Goal: Task Accomplishment & Management: Manage account settings

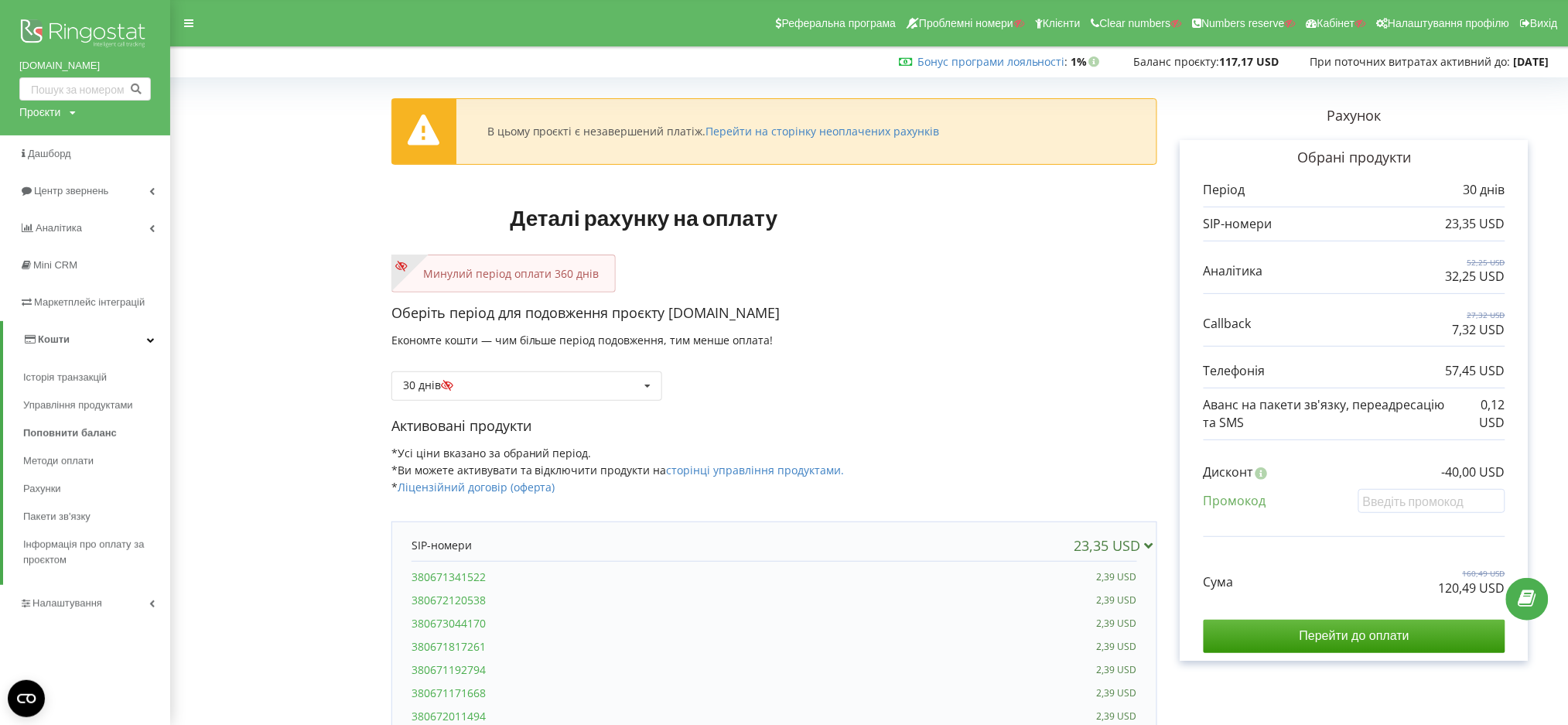
click at [25, 105] on div "Проєкти" at bounding box center [40, 112] width 41 height 15
click at [47, 150] on input "text" at bounding box center [67, 144] width 77 height 23
type input "blankets.com.ua"
click at [134, 144] on span "Пошук" at bounding box center [127, 145] width 28 height 14
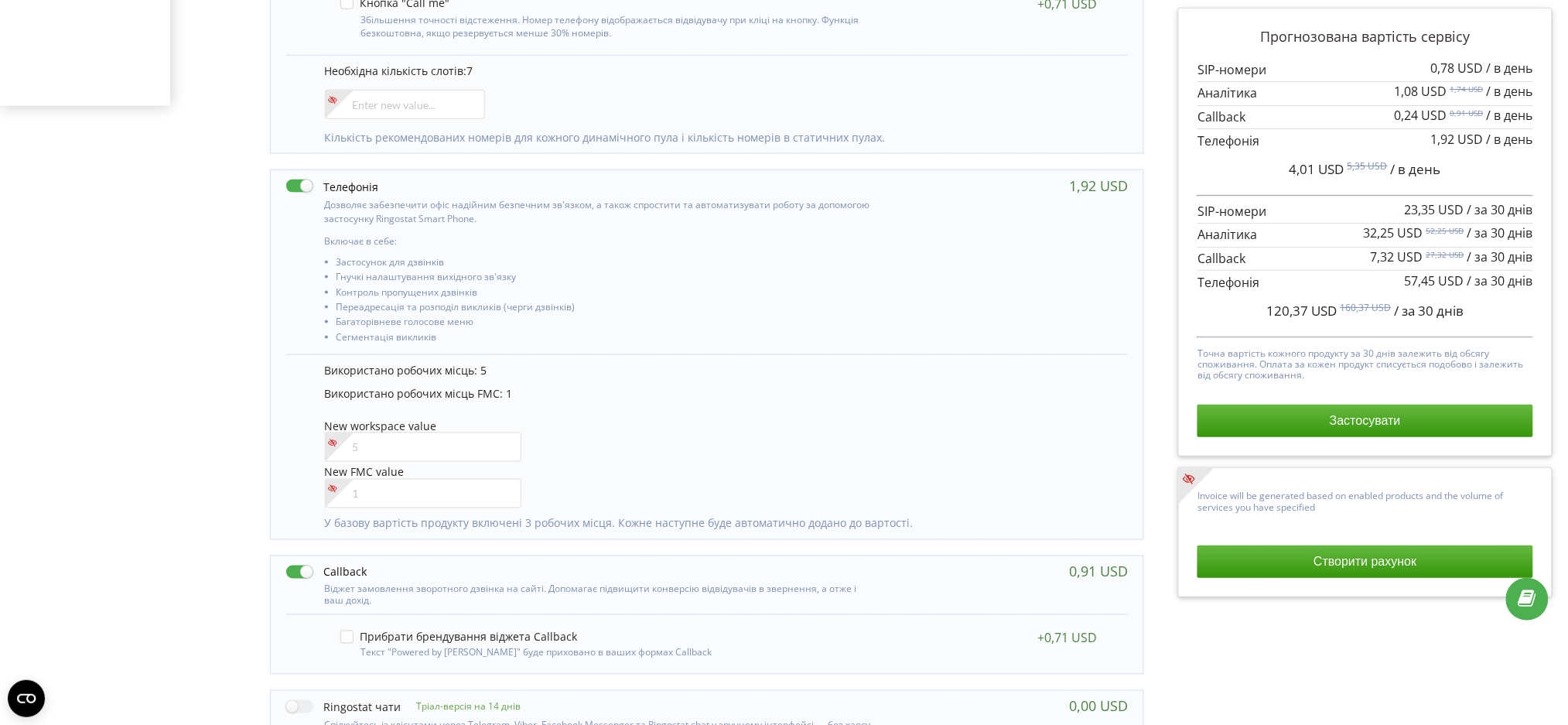
scroll to position [966, 0]
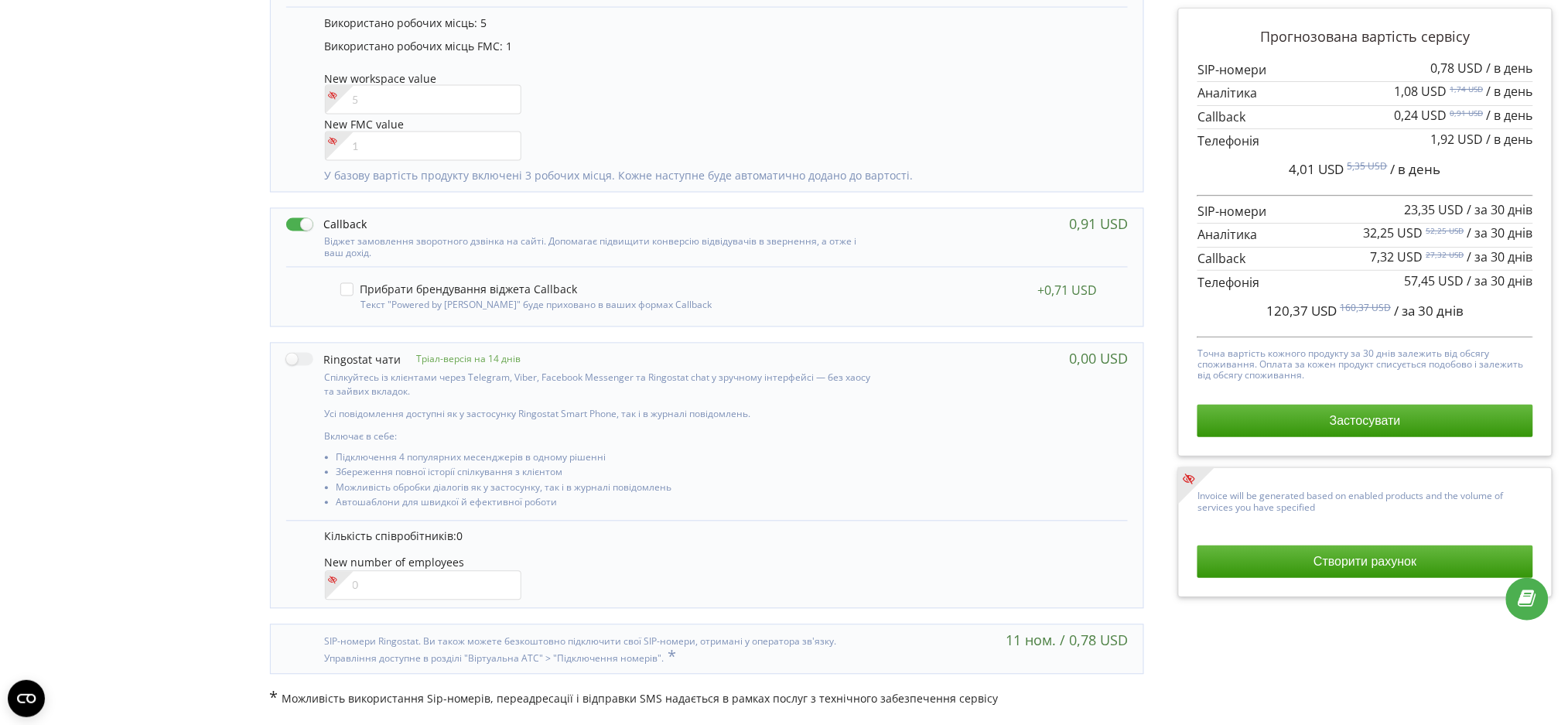
drag, startPoint x: 121, startPoint y: 369, endPoint x: 72, endPoint y: 259, distance: 120.4
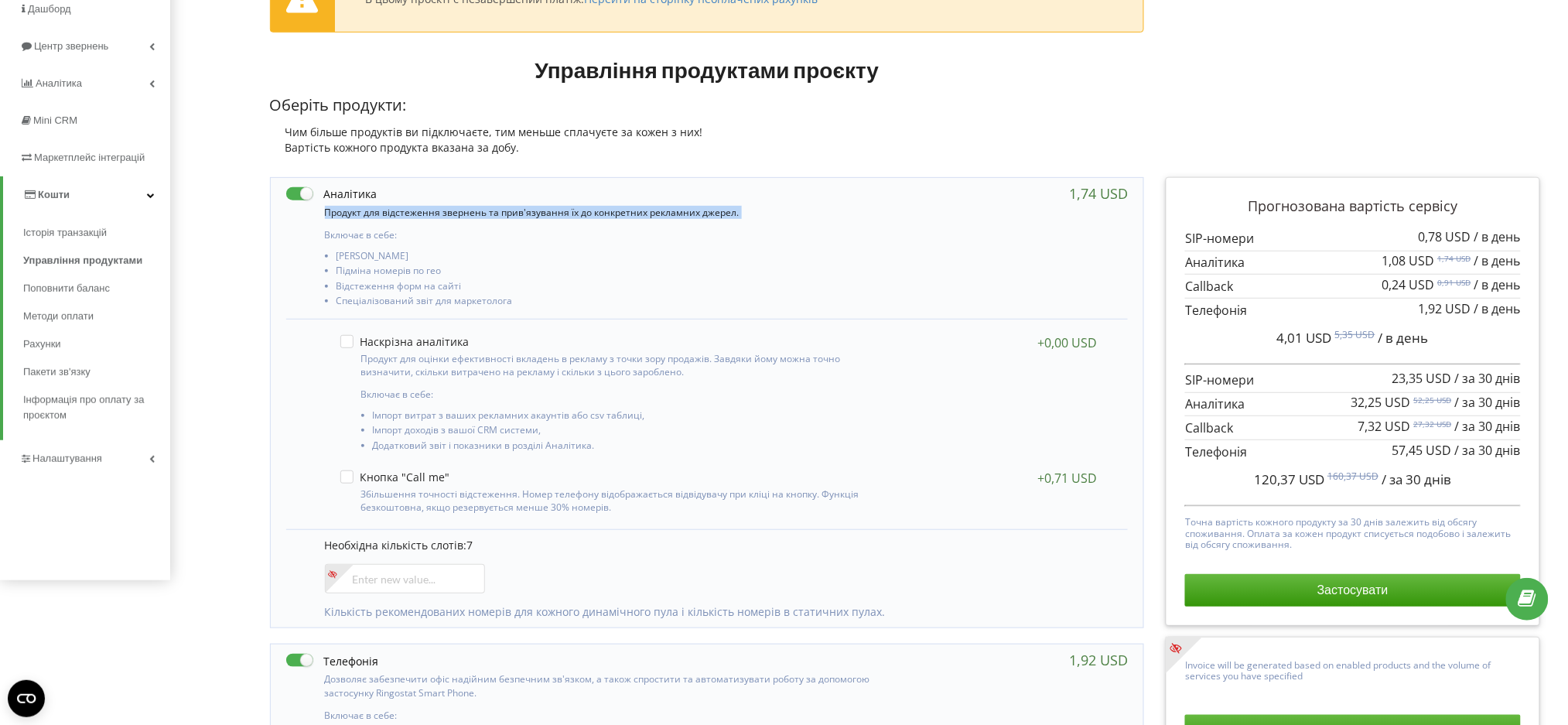
scroll to position [0, 0]
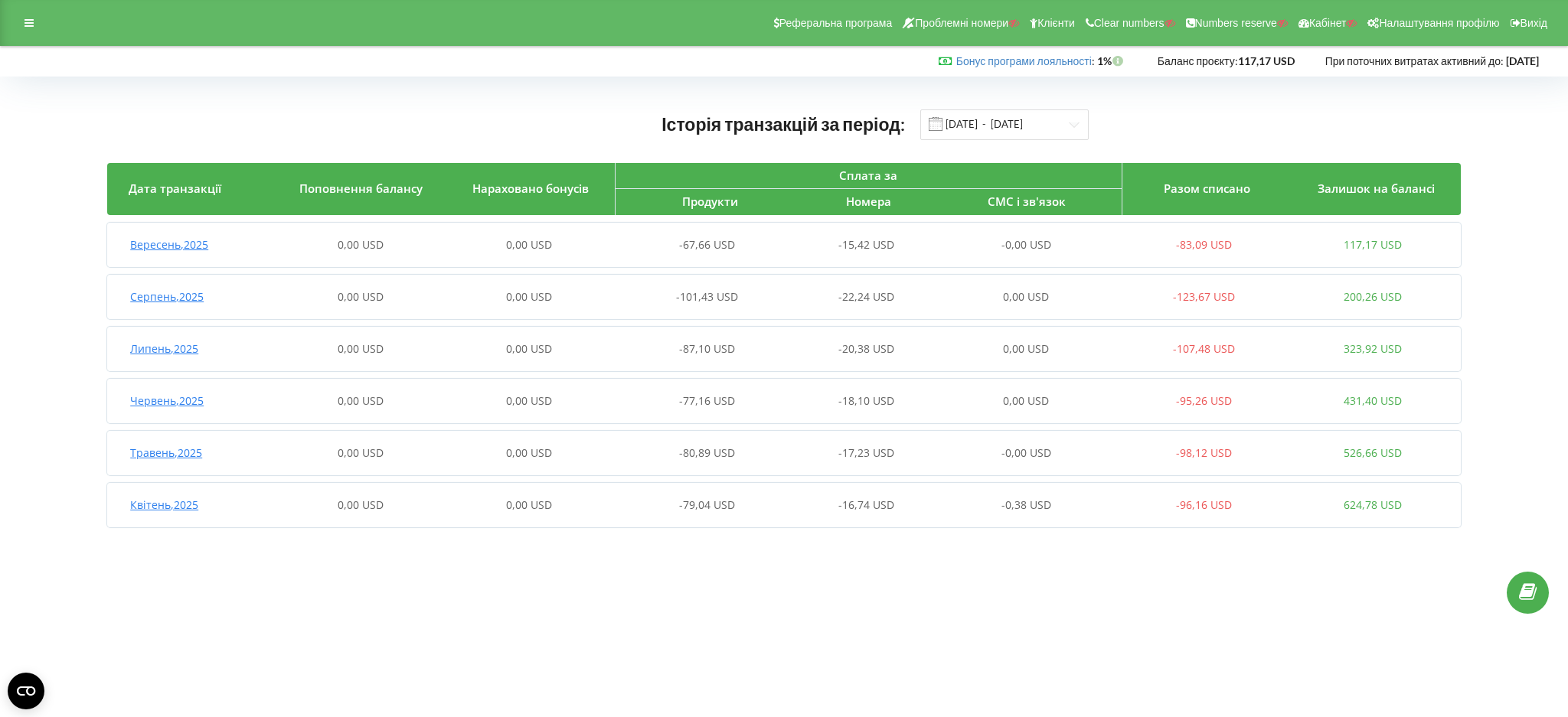
click at [8, 120] on div "Історія транзакцій за період: 01.04.2025 - 22.09.2025 Дата транзакції Поповненн…" at bounding box center [784, 321] width 1568 height 490
click at [29, 24] on icon at bounding box center [28, 23] width 9 height 11
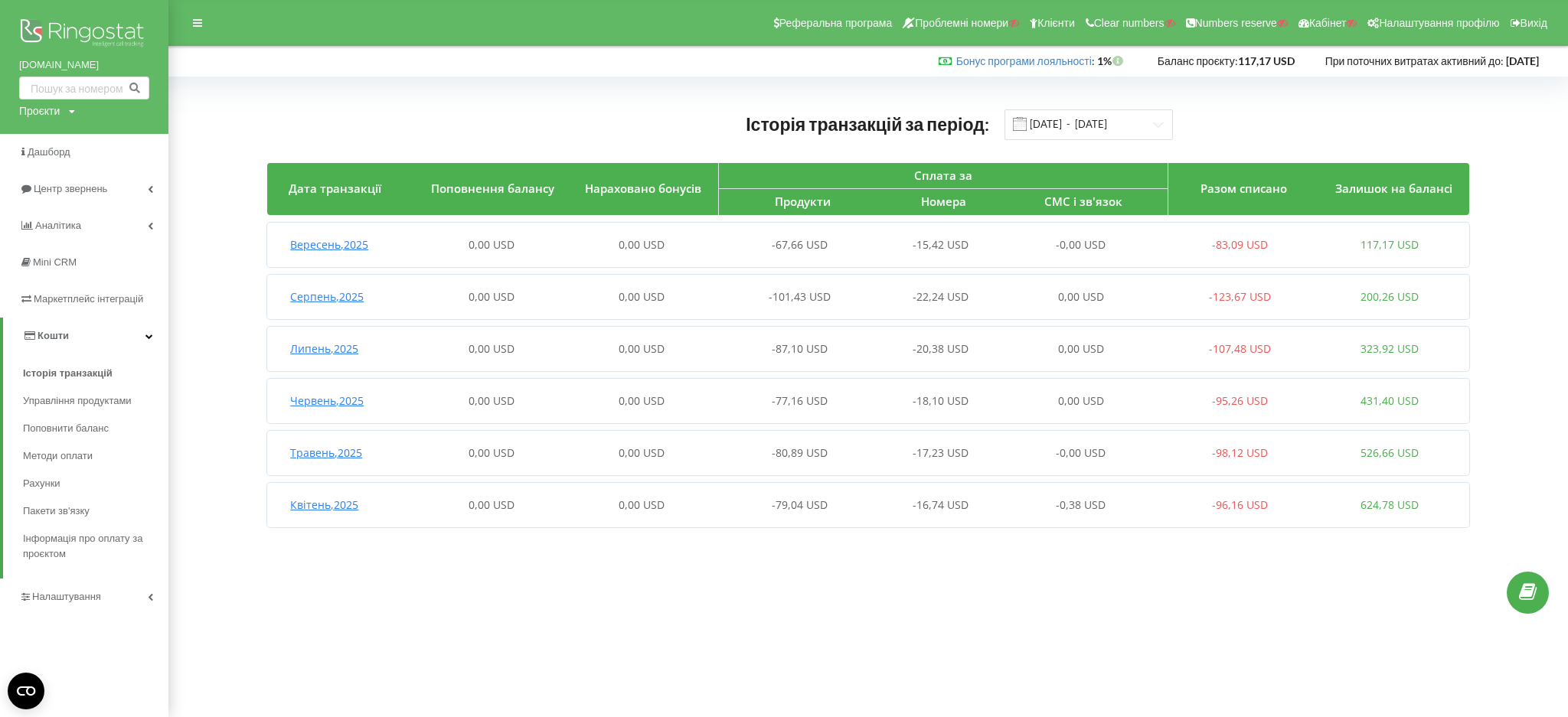
drag, startPoint x: 388, startPoint y: 233, endPoint x: 445, endPoint y: 259, distance: 62.6
click at [392, 236] on div "Вересень , 2025 0,00 USD 0,00 USD -67,66 USD -15,42 USD -0,00 USD -83,09 USD 11…" at bounding box center [866, 245] width 1197 height 37
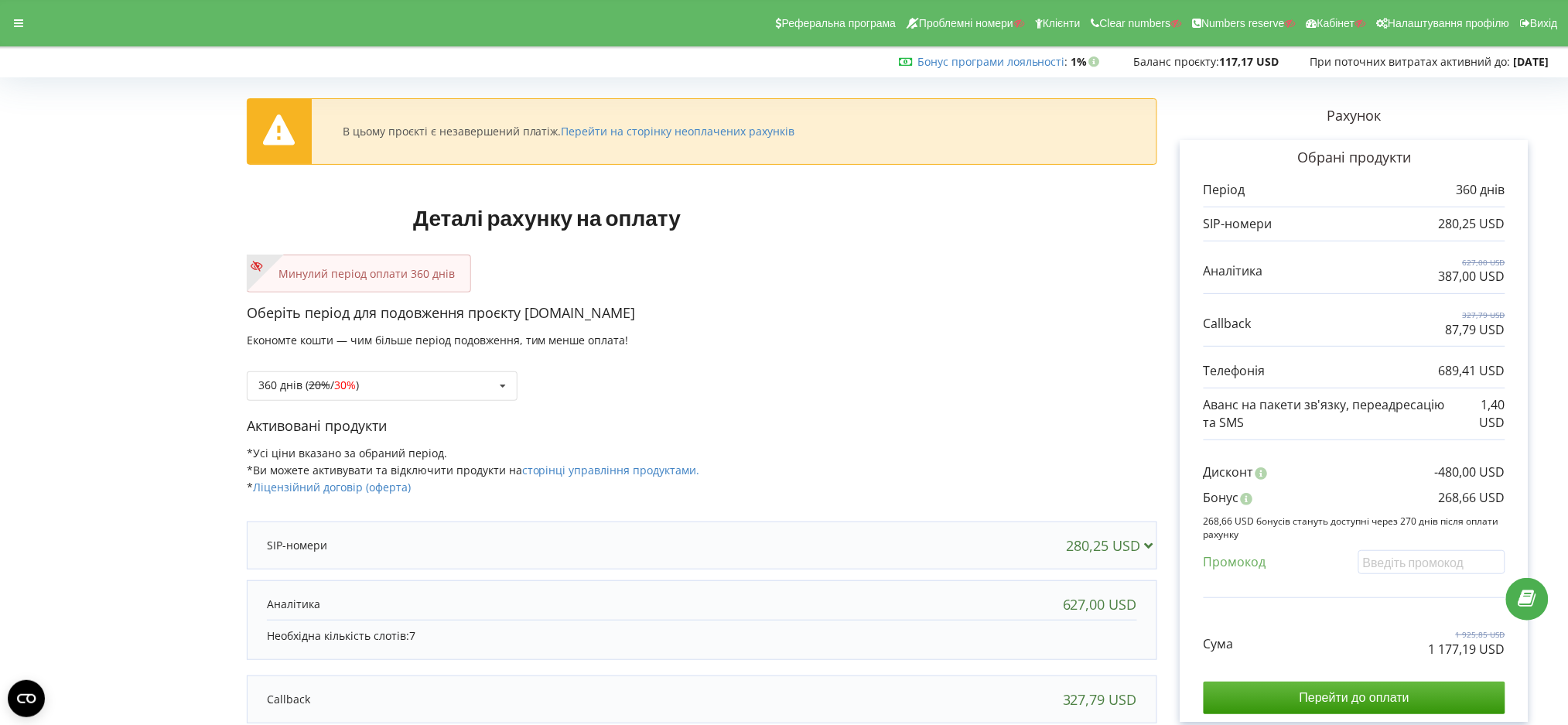
drag, startPoint x: 41, startPoint y: 399, endPoint x: 69, endPoint y: 403, distance: 28.3
click at [59, 401] on form "В цьому проєкті є незавершений платіж. Перейти на сторінку неоплачених рахунків…" at bounding box center [783, 531] width 1535 height 897
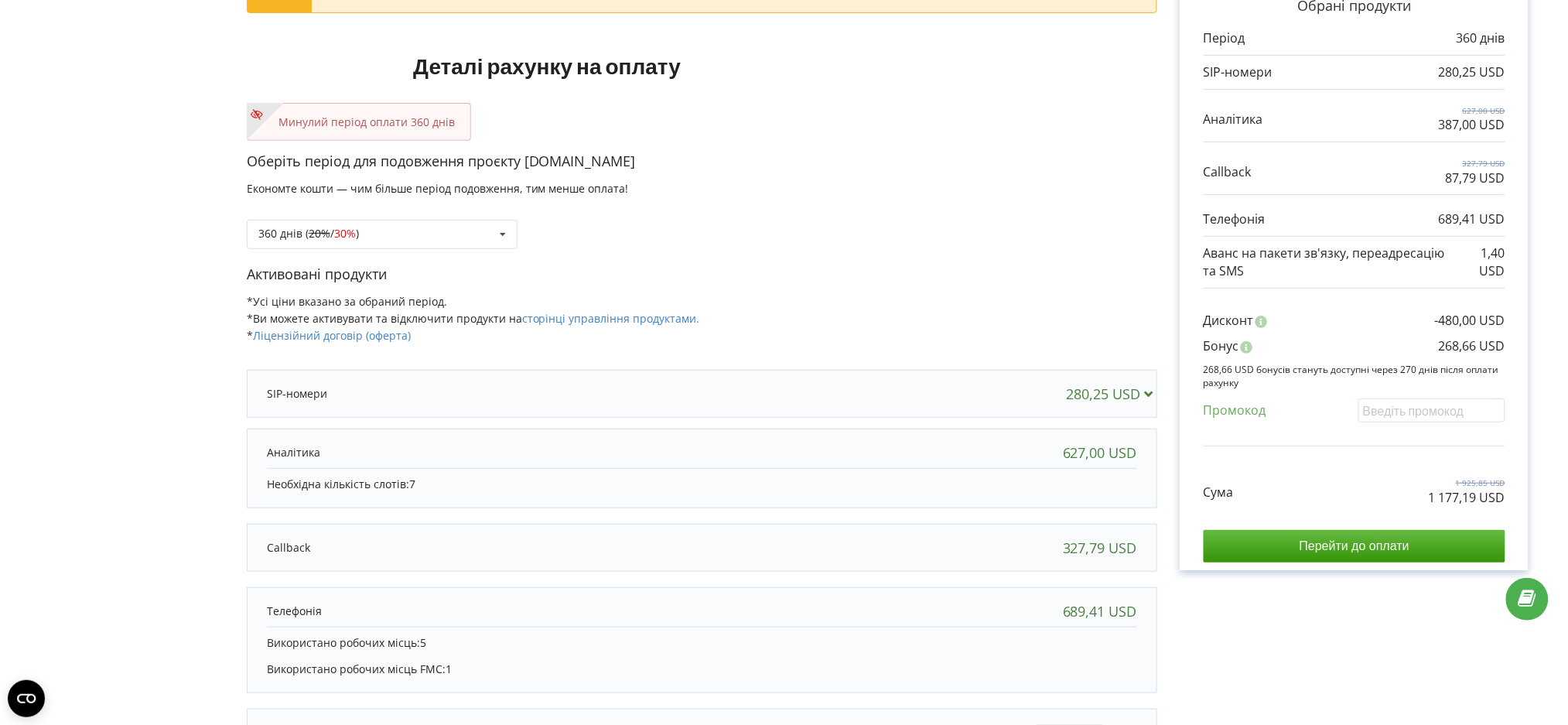
scroll to position [267, 0]
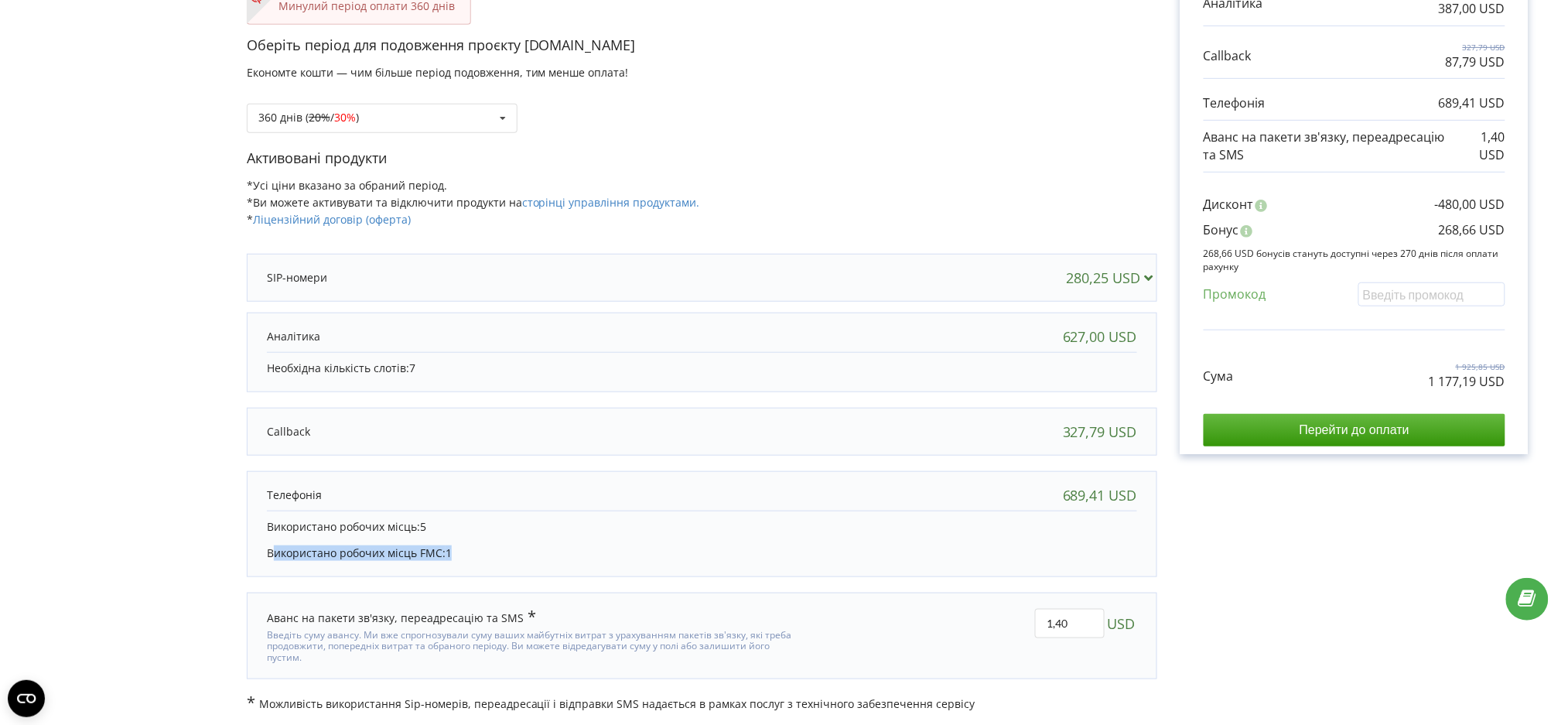
drag, startPoint x: 273, startPoint y: 558, endPoint x: 506, endPoint y: 548, distance: 233.2
click at [506, 548] on div "Використано робочих місць: 5 Використано робочих місць FMC: 1" at bounding box center [702, 540] width 870 height 58
click at [506, 548] on p "Використано робочих місць FMC: 1" at bounding box center [702, 553] width 870 height 15
drag, startPoint x: 474, startPoint y: 550, endPoint x: 264, endPoint y: 519, distance: 212.3
click at [262, 515] on div "689,41 USD Використано робочих місць: 5 Використано робочих місць FMC: 1" at bounding box center [702, 524] width 910 height 106
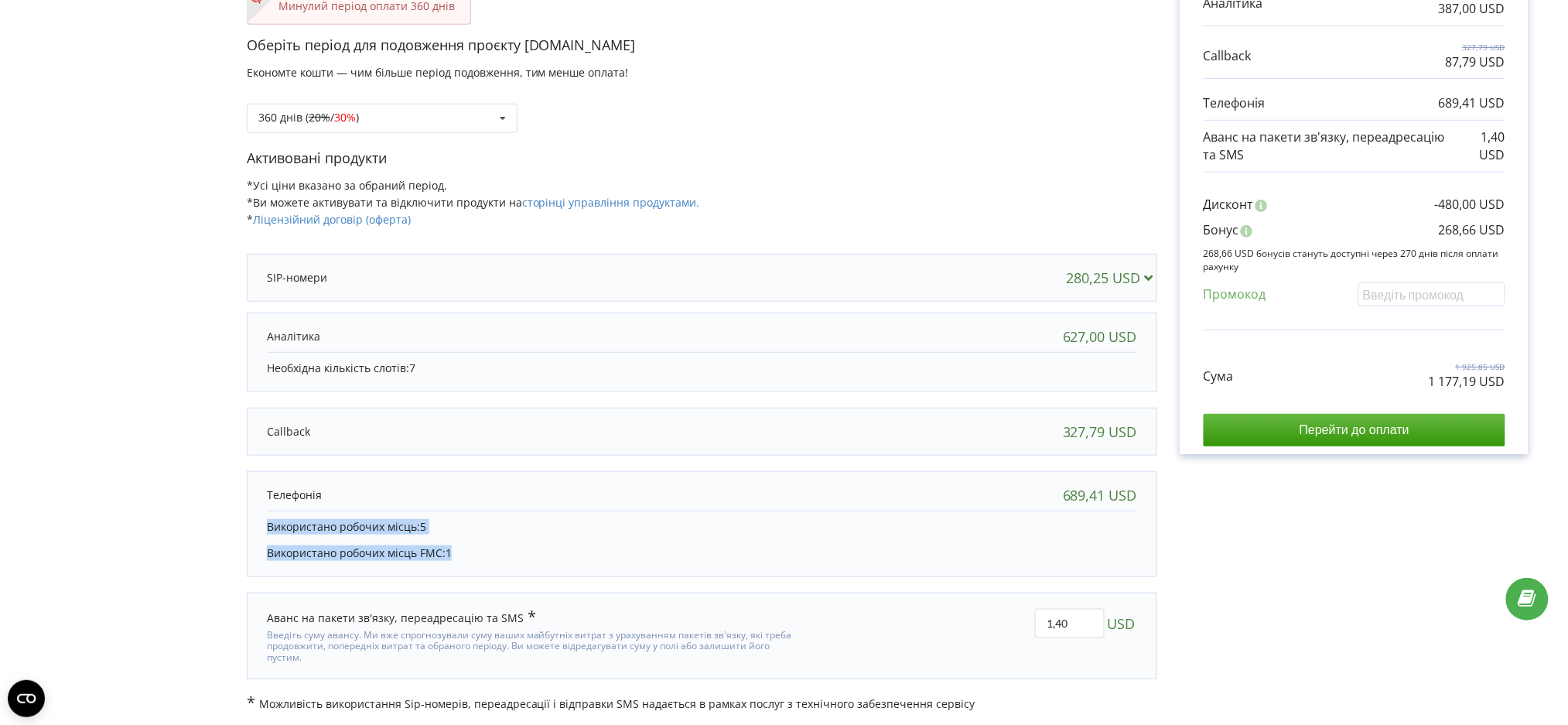
click at [294, 557] on p "Використано робочих місць FMC: 1" at bounding box center [702, 553] width 870 height 15
drag, startPoint x: 289, startPoint y: 557, endPoint x: 485, endPoint y: 554, distance: 196.0
click at [485, 554] on p "Використано робочих місць FMC: 1" at bounding box center [702, 553] width 870 height 15
drag, startPoint x: 298, startPoint y: 554, endPoint x: 475, endPoint y: 554, distance: 177.0
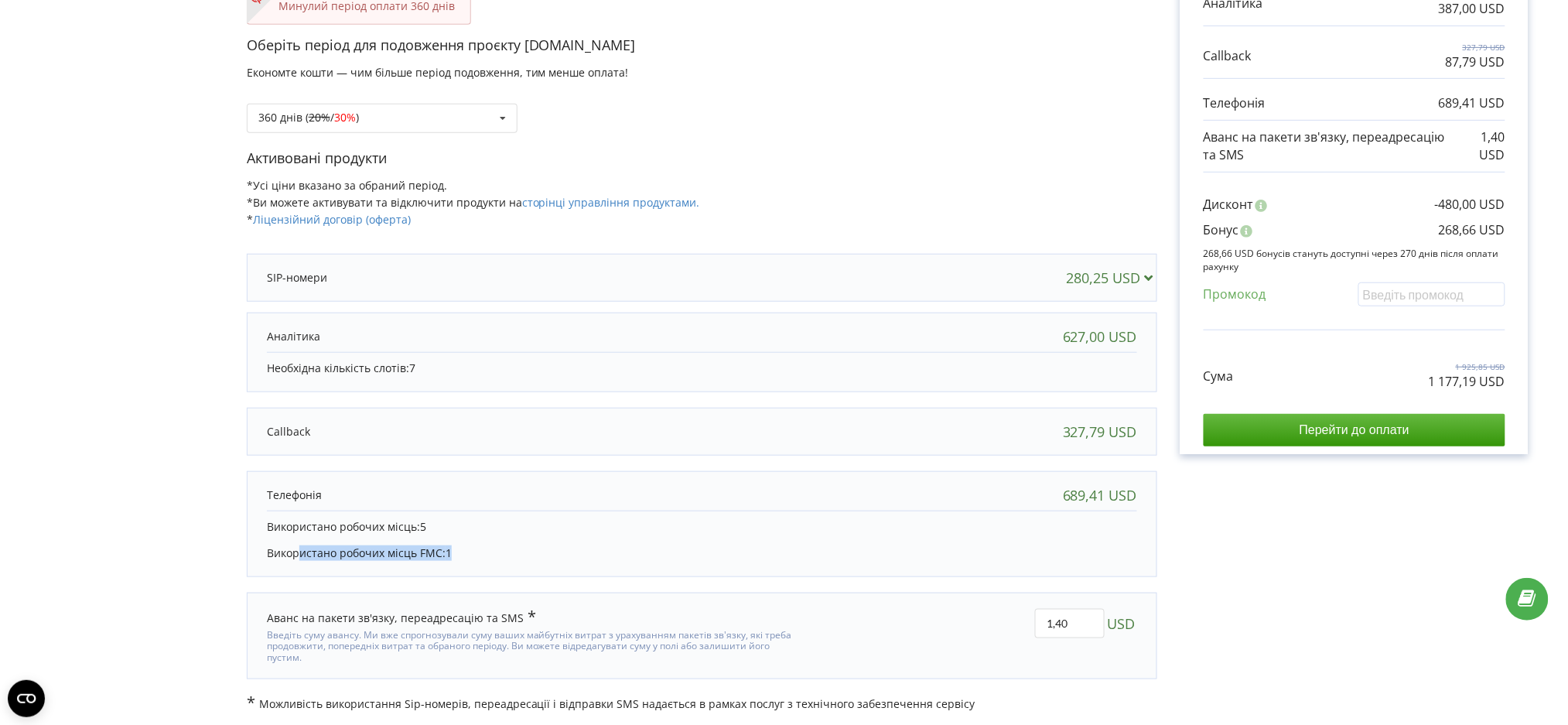
click at [475, 554] on p "Використано робочих місць FMC: 1" at bounding box center [702, 553] width 870 height 15
drag, startPoint x: 176, startPoint y: 323, endPoint x: 237, endPoint y: 330, distance: 61.4
click at [176, 327] on form "В цьому проєкті є незавершений платіж. Перейти на сторінку неоплачених рахунків…" at bounding box center [783, 263] width 1535 height 897
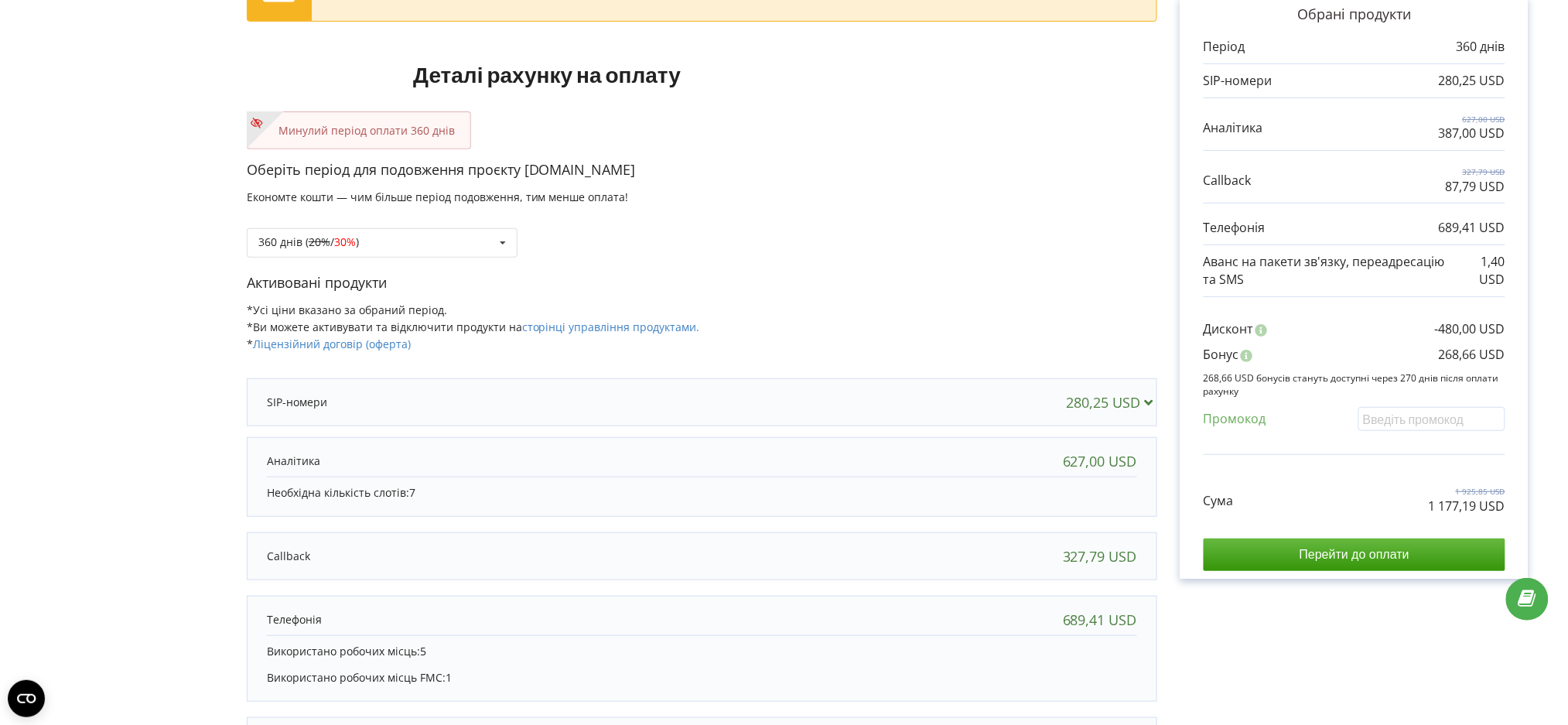
scroll to position [0, 0]
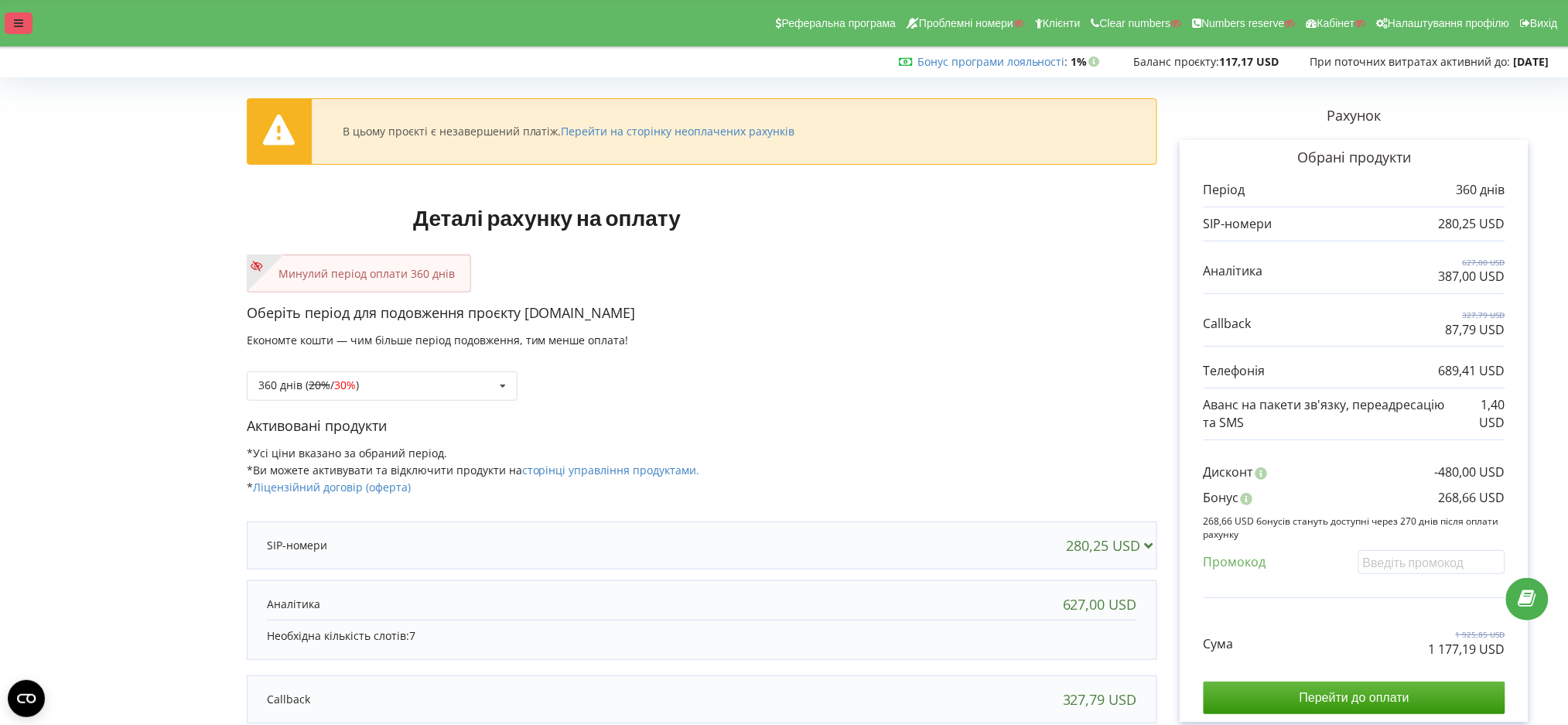
click at [11, 31] on div at bounding box center [18, 24] width 28 height 22
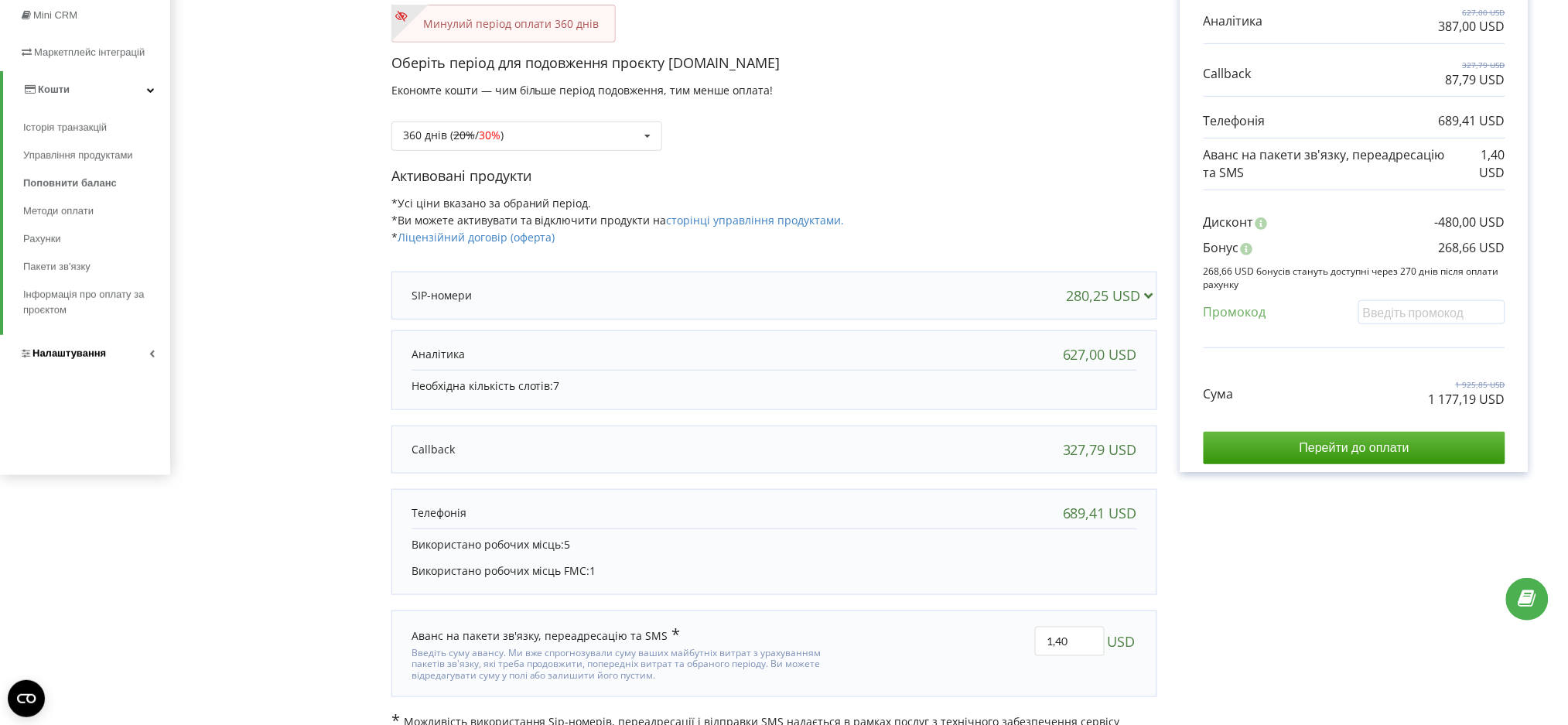
scroll to position [267, 0]
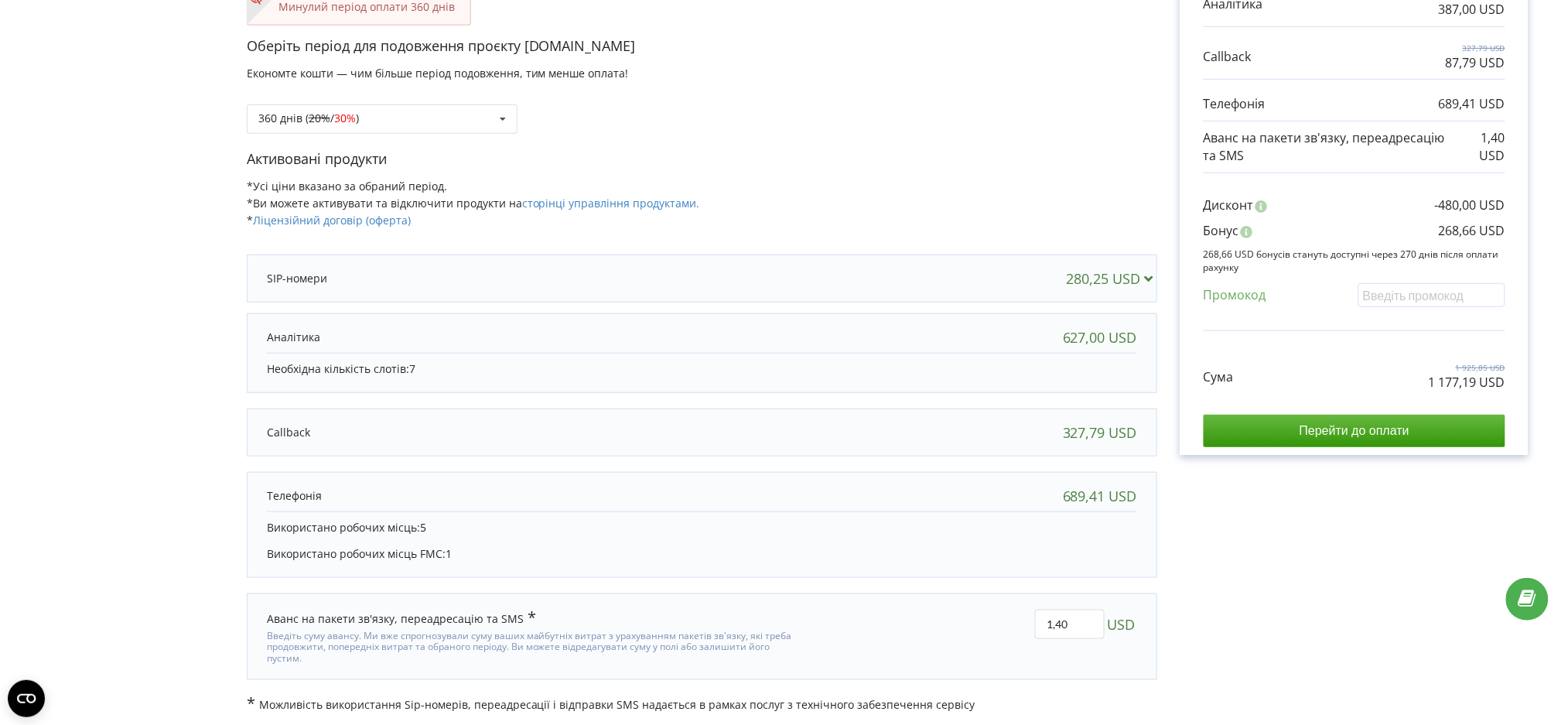
scroll to position [267, 0]
drag, startPoint x: 425, startPoint y: 272, endPoint x: 412, endPoint y: 341, distance: 70.2
click at [425, 276] on div at bounding box center [572, 277] width 610 height 15
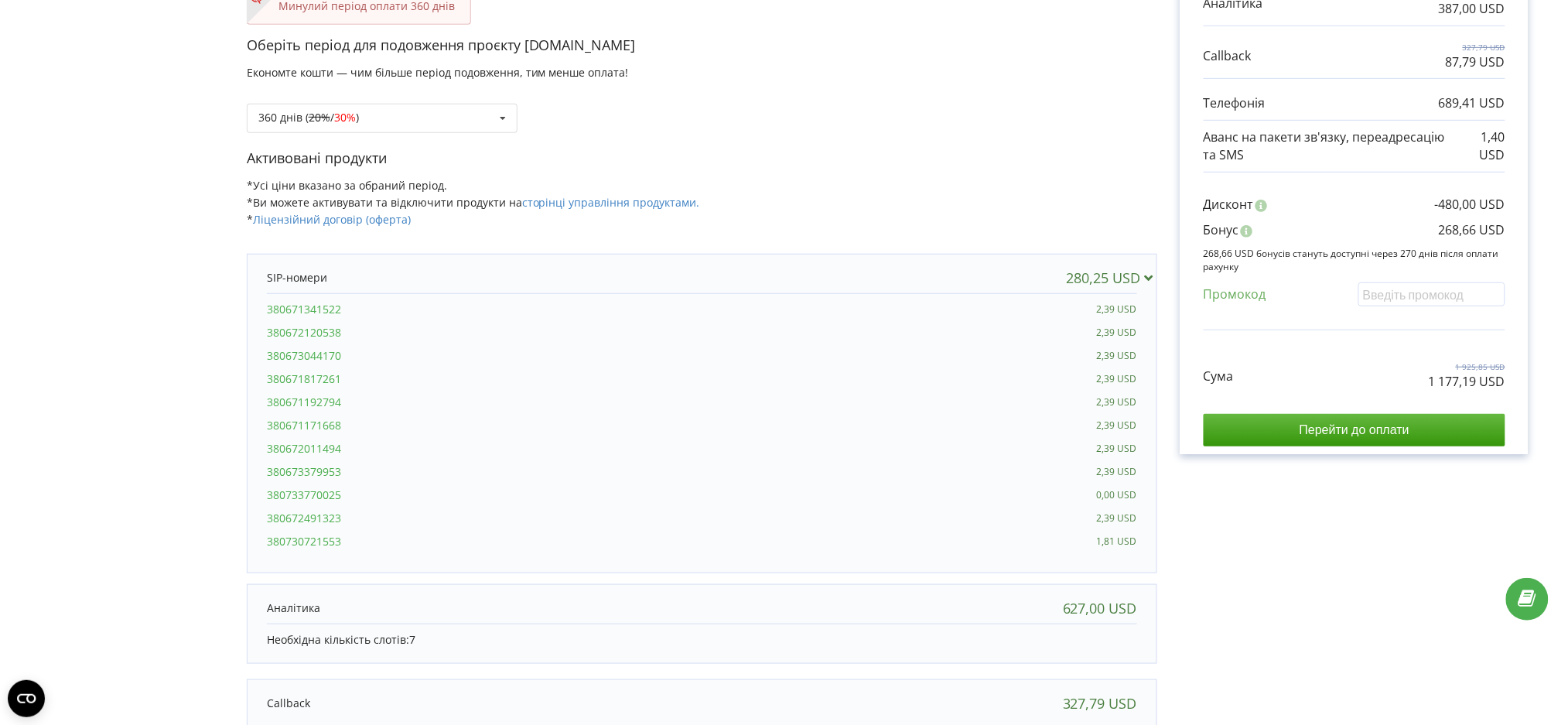
click at [373, 270] on div at bounding box center [572, 277] width 610 height 15
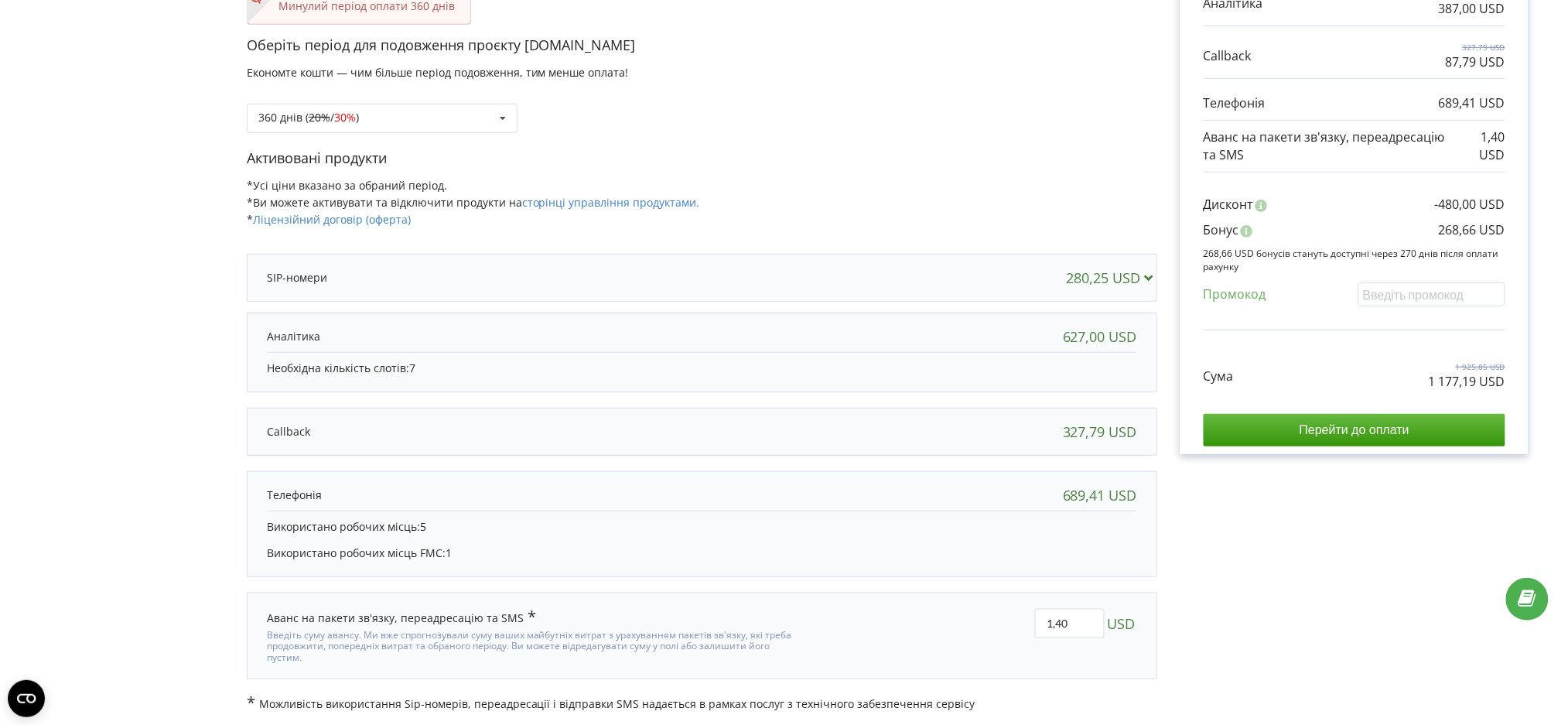
click at [94, 511] on form "В цьому проєкті є незавершений платіж. Перейти на сторінку неоплачених рахунків…" at bounding box center [783, 263] width 1535 height 897
click at [620, 365] on p "Необхідна кількість слотів: 7" at bounding box center [702, 368] width 870 height 15
click at [555, 288] on div "280,25 USD" at bounding box center [702, 277] width 902 height 31
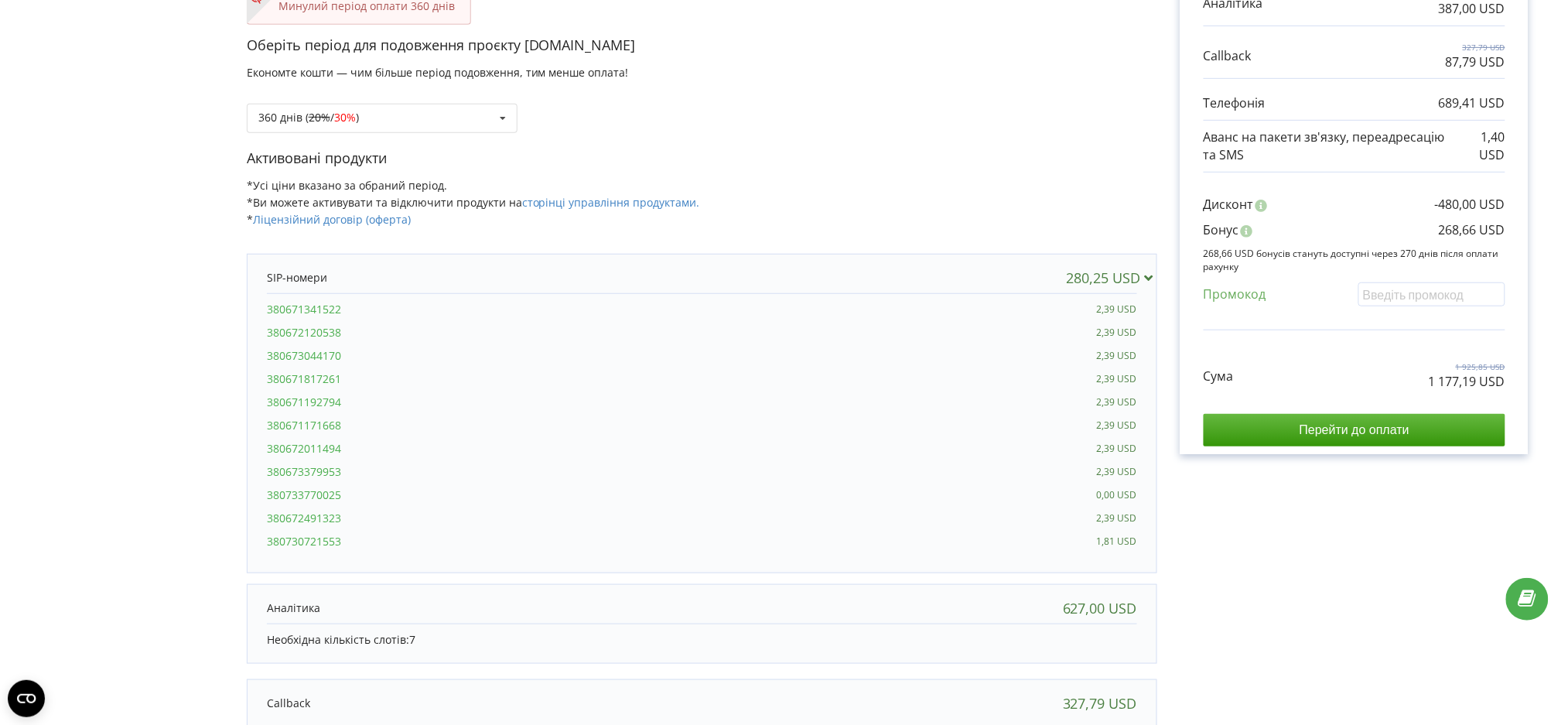
drag, startPoint x: 1094, startPoint y: 515, endPoint x: 1137, endPoint y: 539, distance: 49.2
click at [1137, 540] on div "280,25 USD 380671341522 2,39 USD 380672120538 380673044170" at bounding box center [702, 414] width 910 height 320
copy div "2,39 USD 380730721553 1,81 USD"
click at [80, 274] on form "В цьому проєкті є незавершений платіж. Перейти на сторінку неоплачених рахунків…" at bounding box center [783, 398] width 1535 height 1168
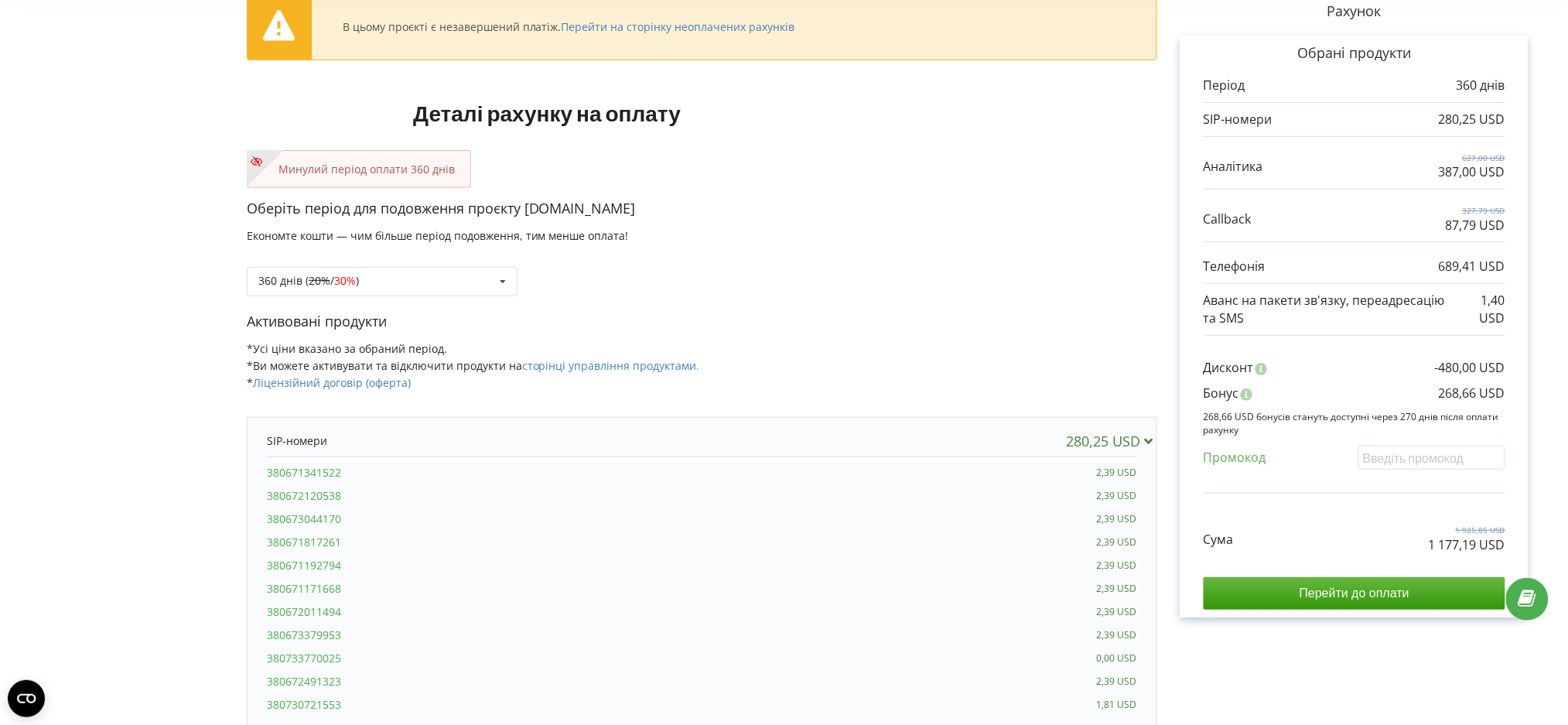
scroll to position [0, 0]
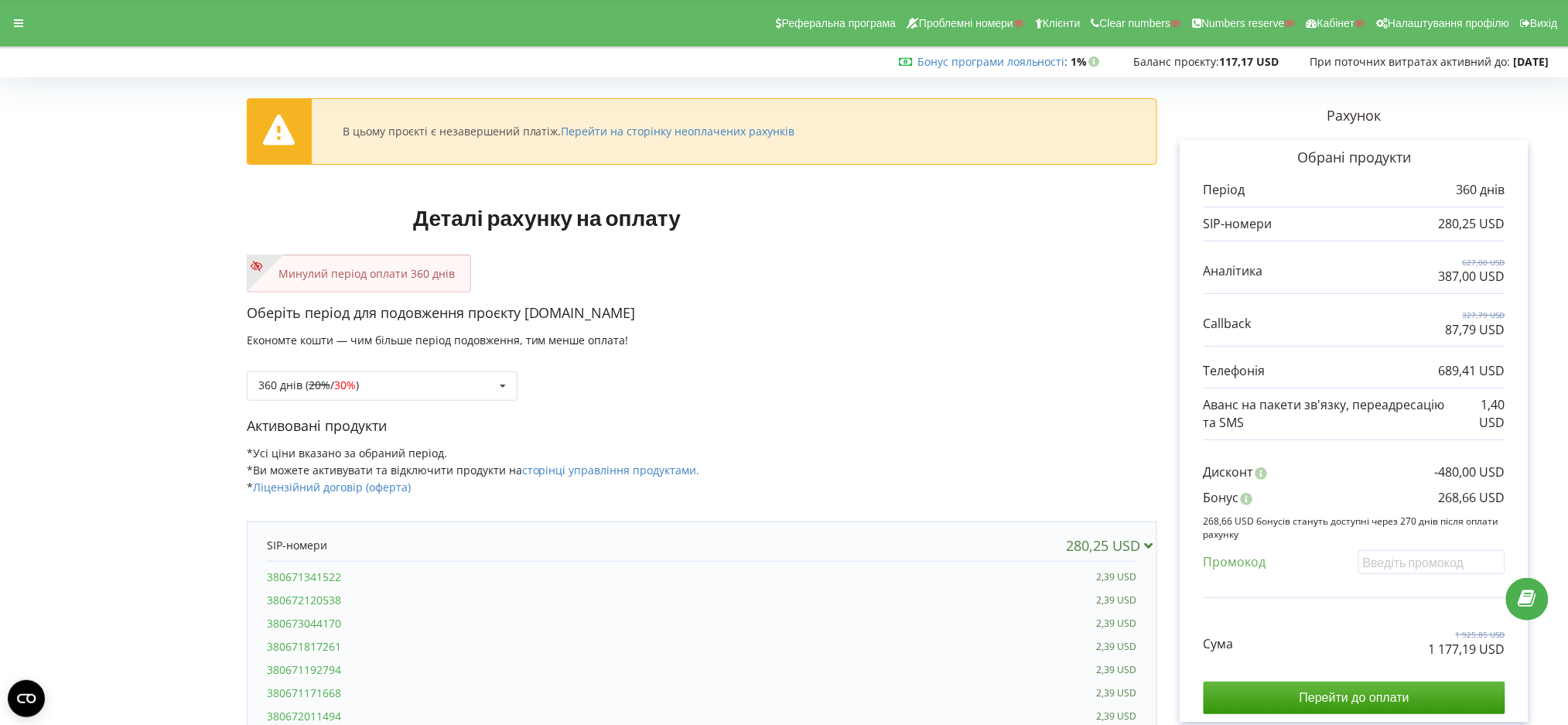
click at [14, 36] on div "Реферальна програма Проблемні номери Клієнти Clear numbers Numbers reserve Кабі…" at bounding box center [784, 23] width 1590 height 47
click at [17, 14] on div at bounding box center [18, 24] width 28 height 22
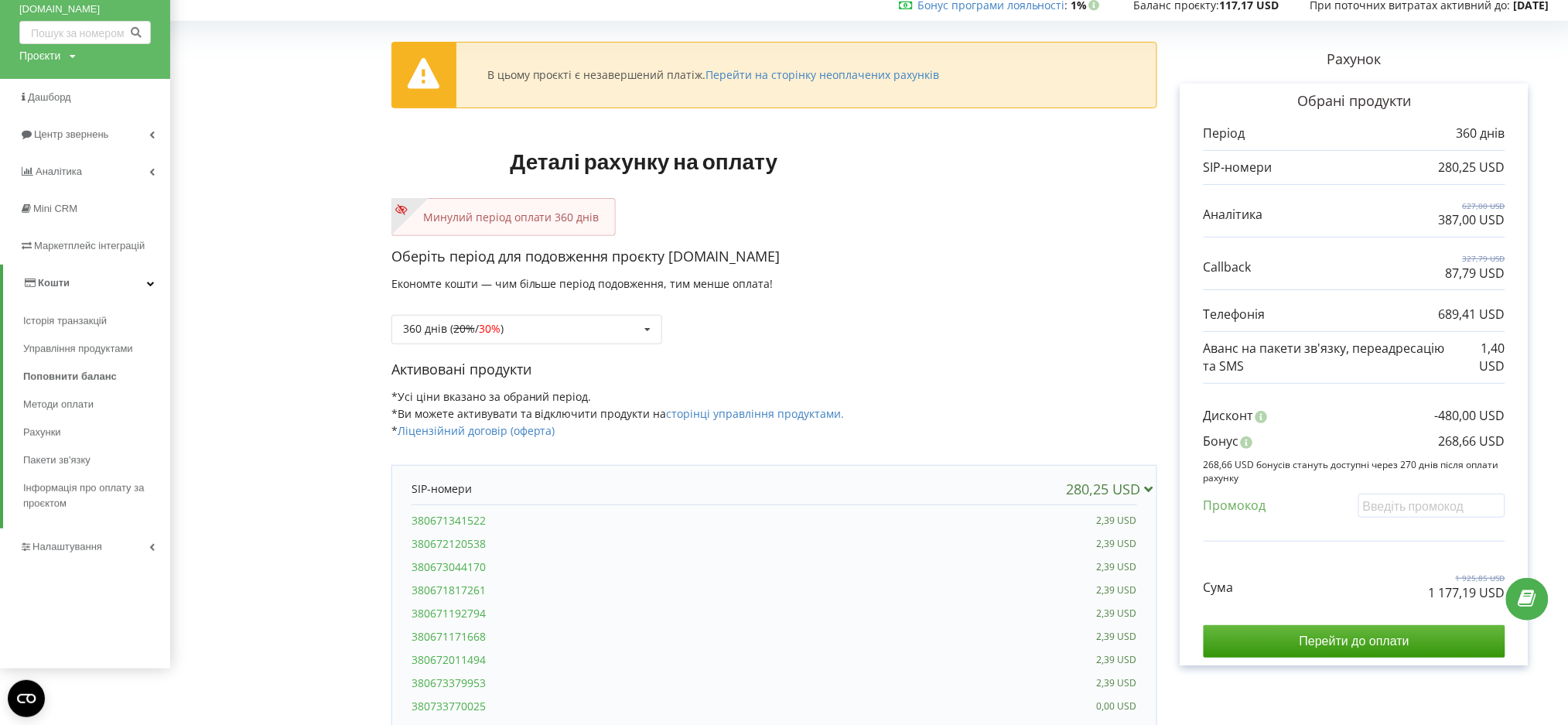
scroll to position [103, 0]
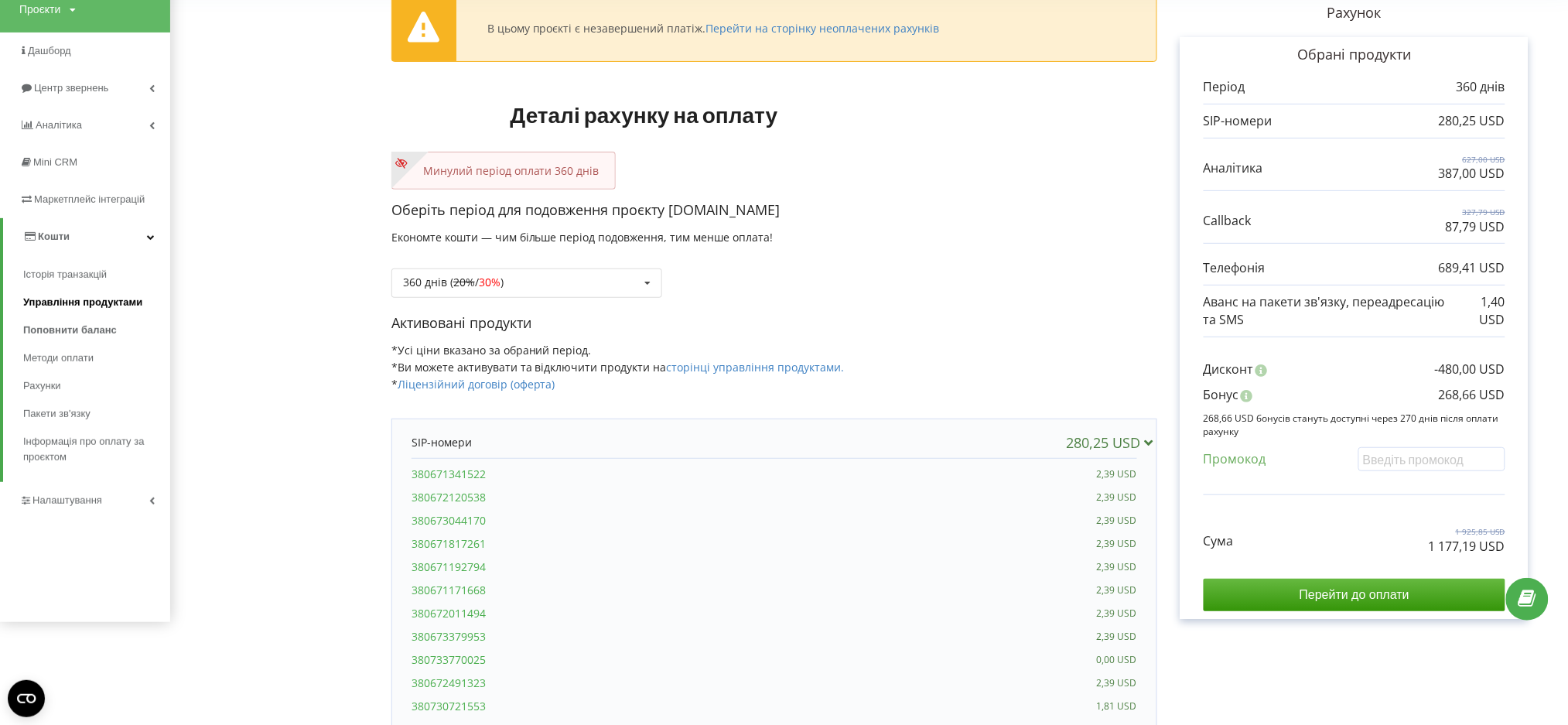
click at [75, 304] on span "Управління продуктами" at bounding box center [82, 302] width 119 height 15
click at [95, 513] on link "Налаштування" at bounding box center [85, 501] width 170 height 37
click at [80, 304] on link "Загальні налаштування" at bounding box center [96, 321] width 147 height 48
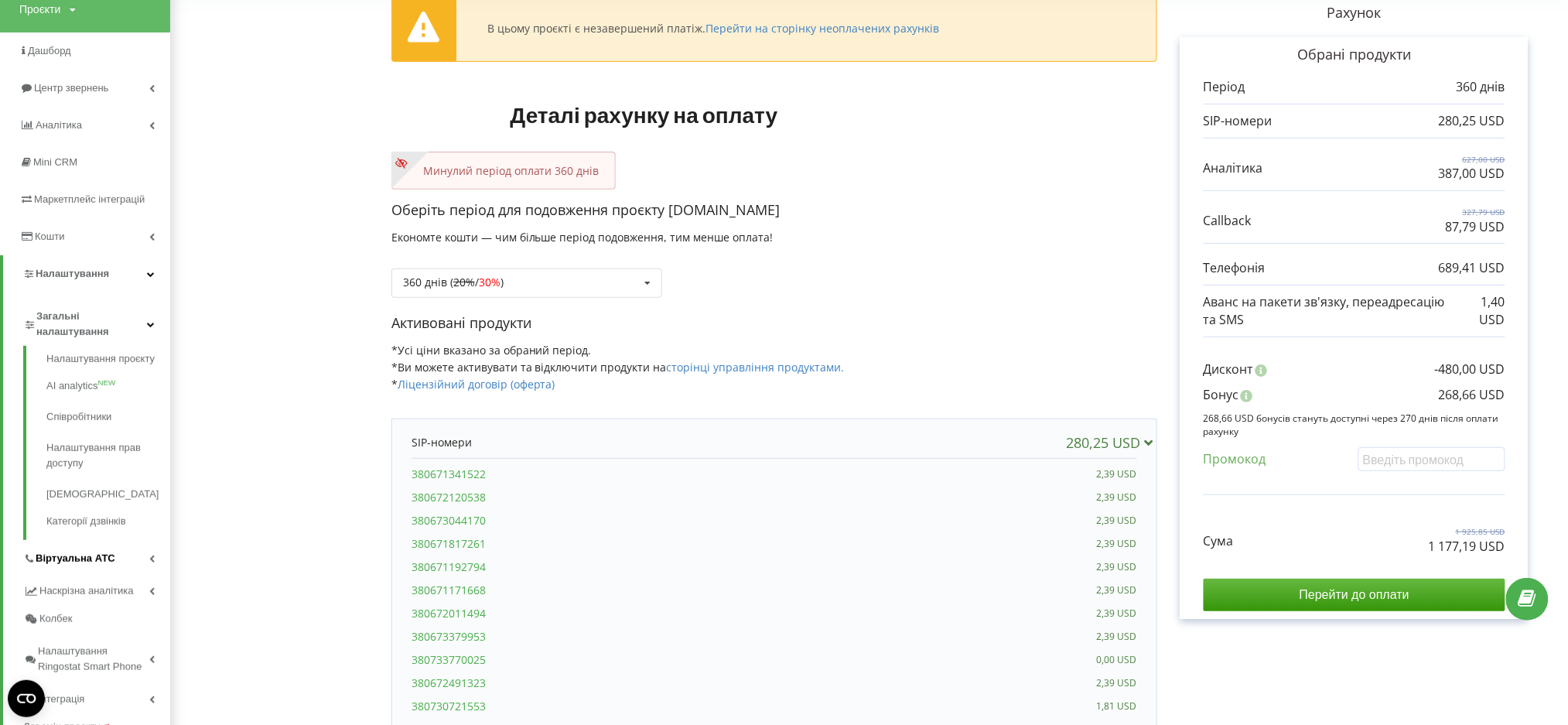
click at [86, 554] on span "Віртуальна АТС" at bounding box center [75, 558] width 79 height 15
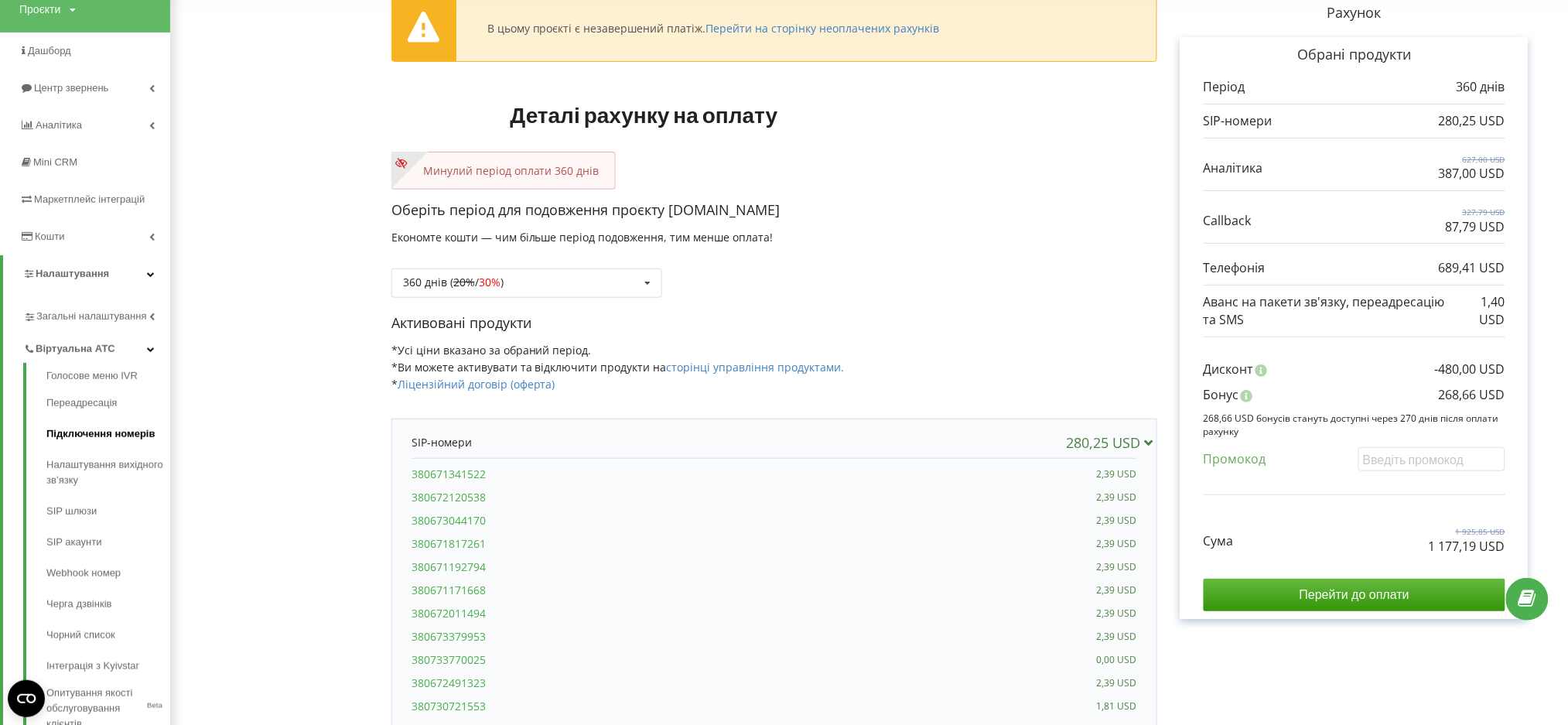
click at [95, 431] on link "Підключення номерів" at bounding box center [108, 434] width 123 height 31
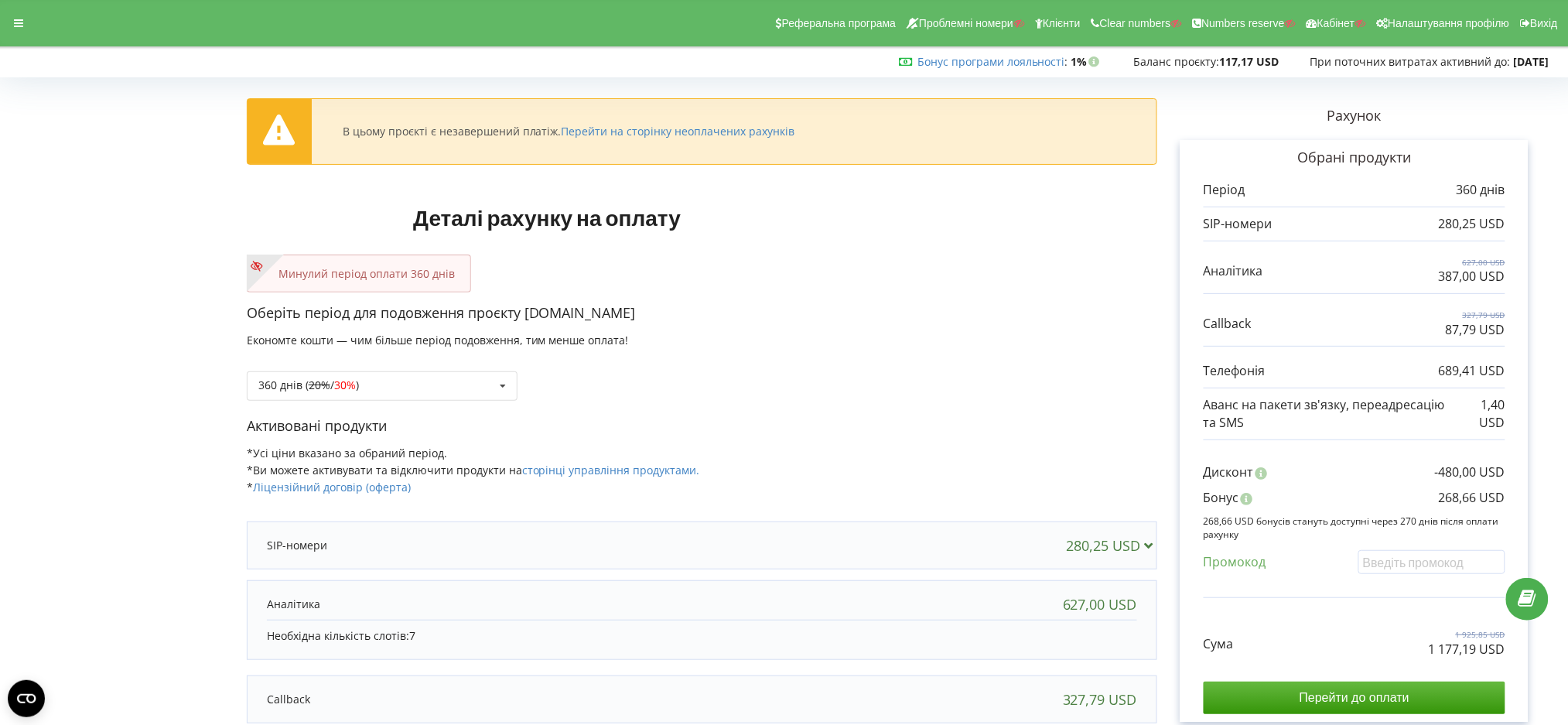
click at [3, 11] on div "Реферальна програма Проблемні номери Клієнти Clear numbers Numbers reserve Кабі…" at bounding box center [784, 23] width 1590 height 47
click at [23, 25] on div at bounding box center [18, 24] width 28 height 22
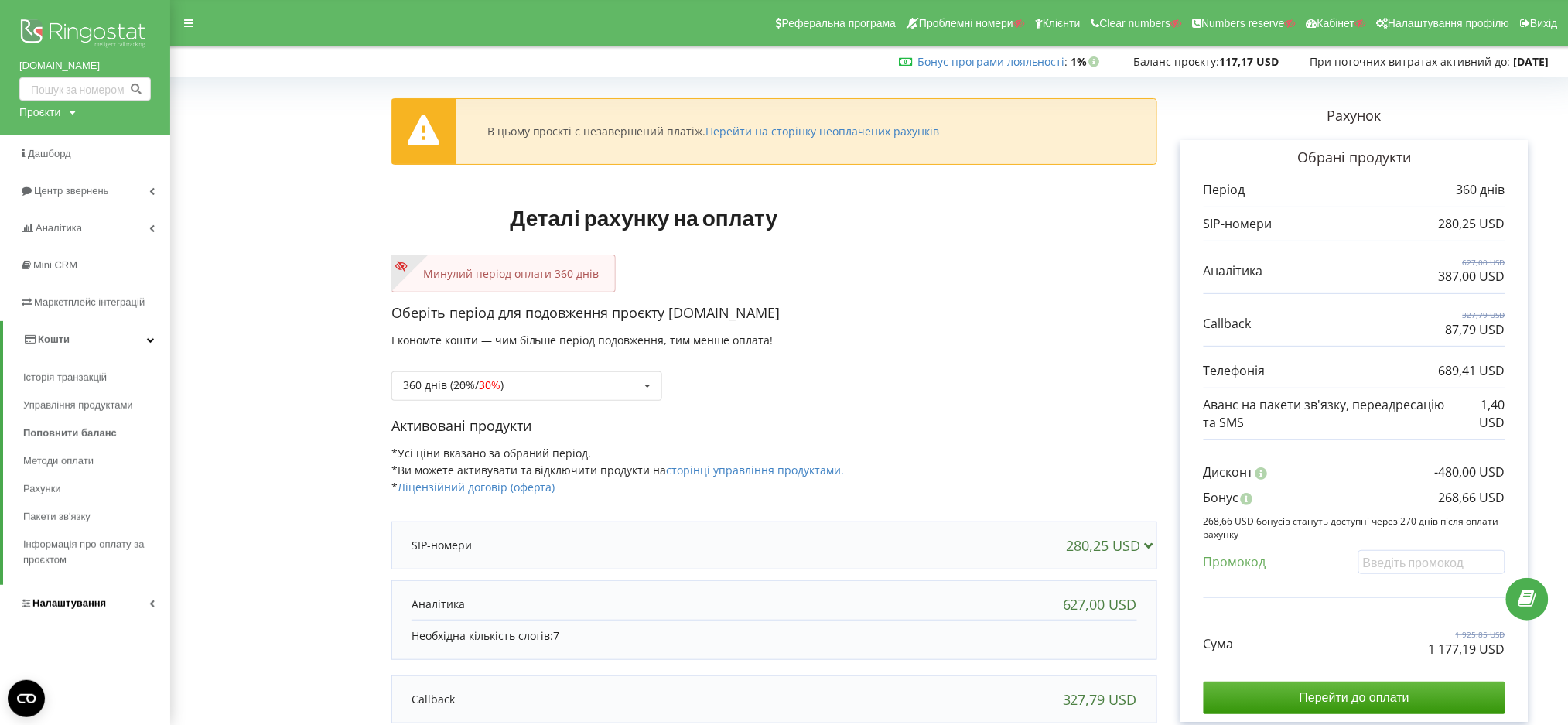
click at [87, 602] on span "Налаштування" at bounding box center [69, 603] width 74 height 12
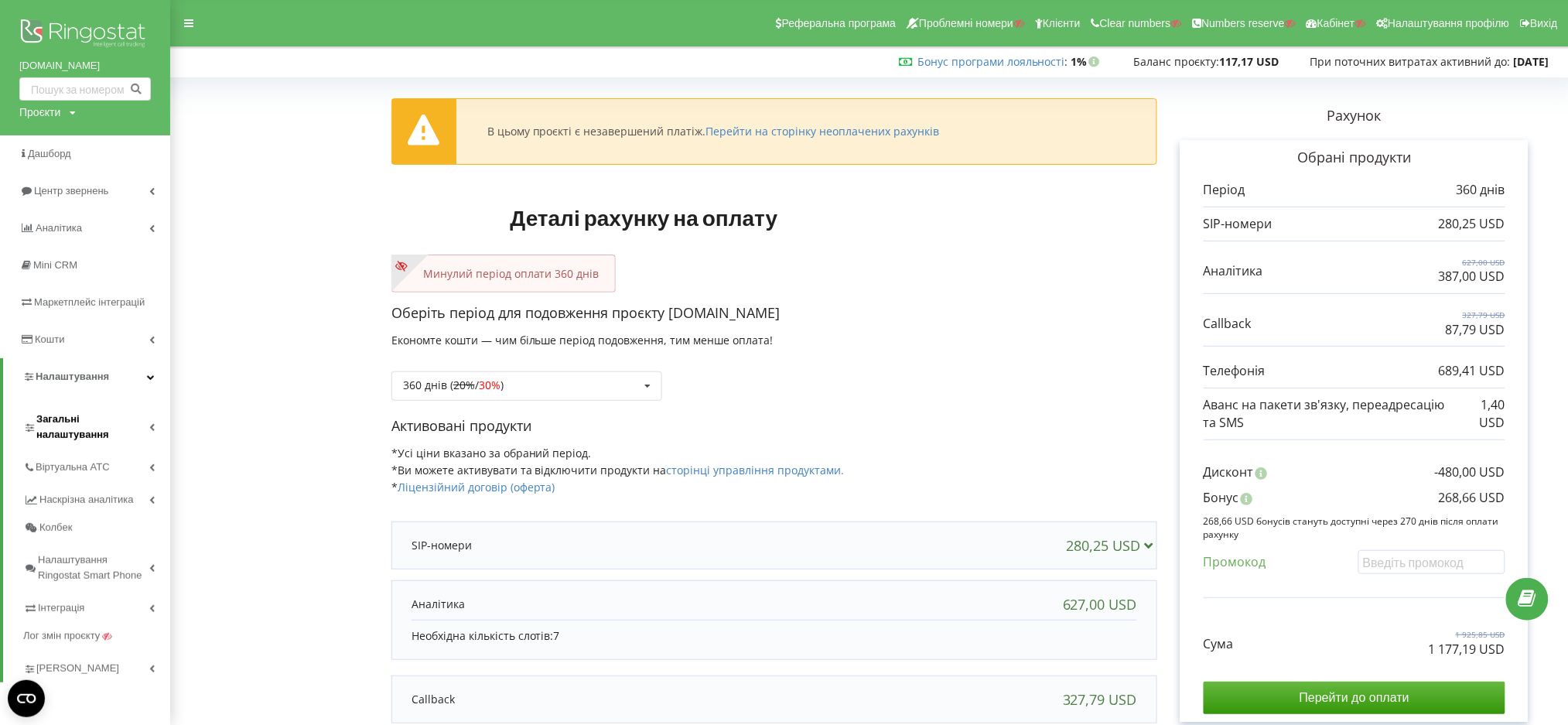
click at [69, 431] on span "Загальні налаштування" at bounding box center [93, 427] width 113 height 31
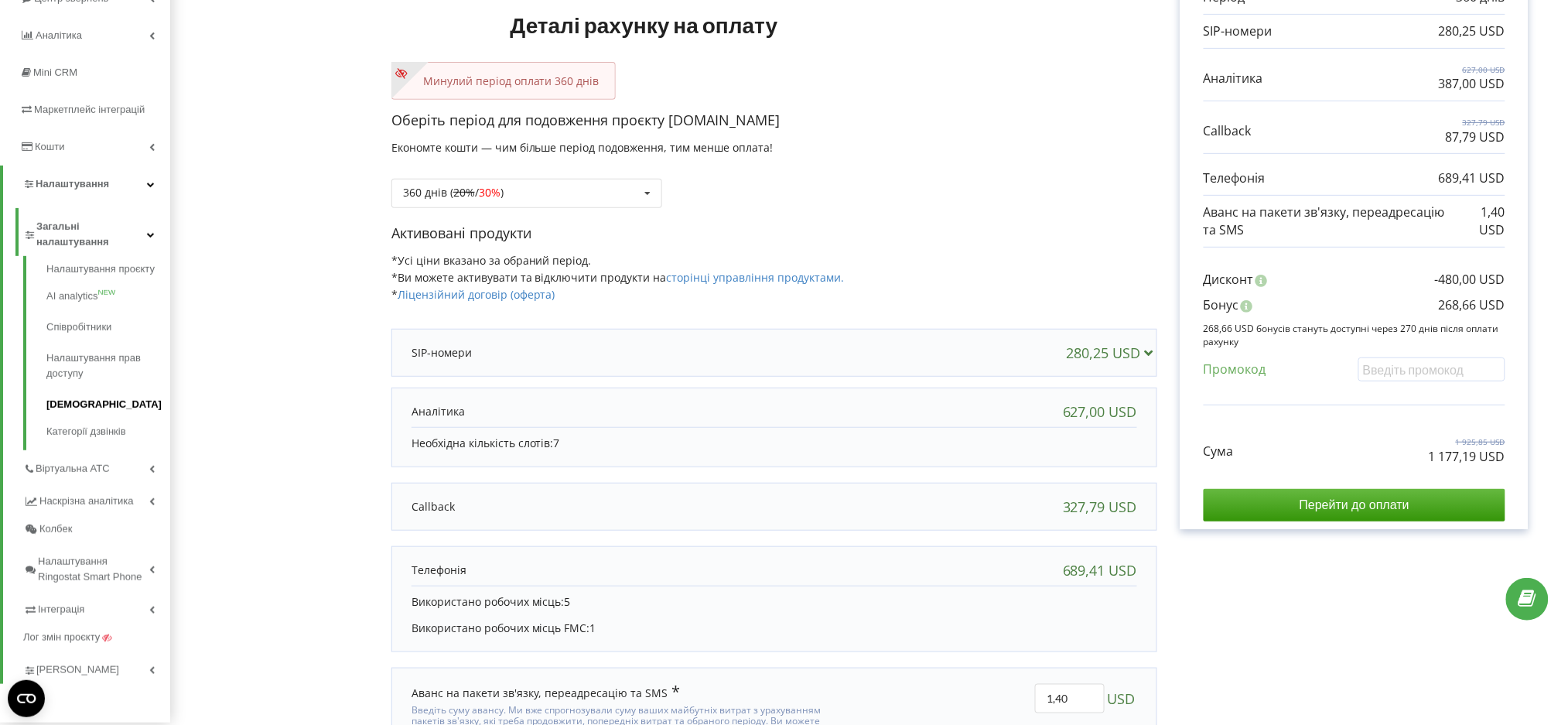
scroll to position [206, 0]
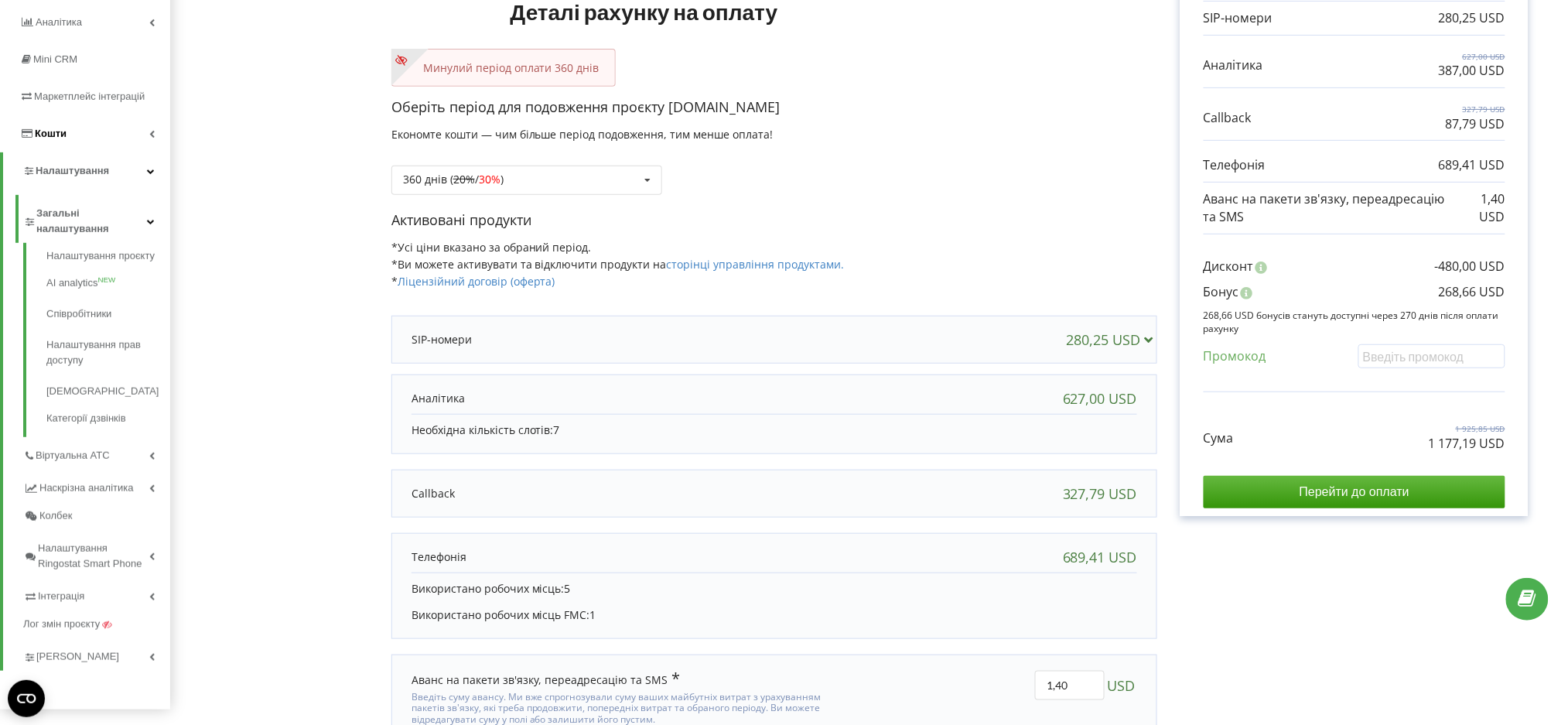
click at [57, 138] on span "Кошти" at bounding box center [50, 134] width 31 height 12
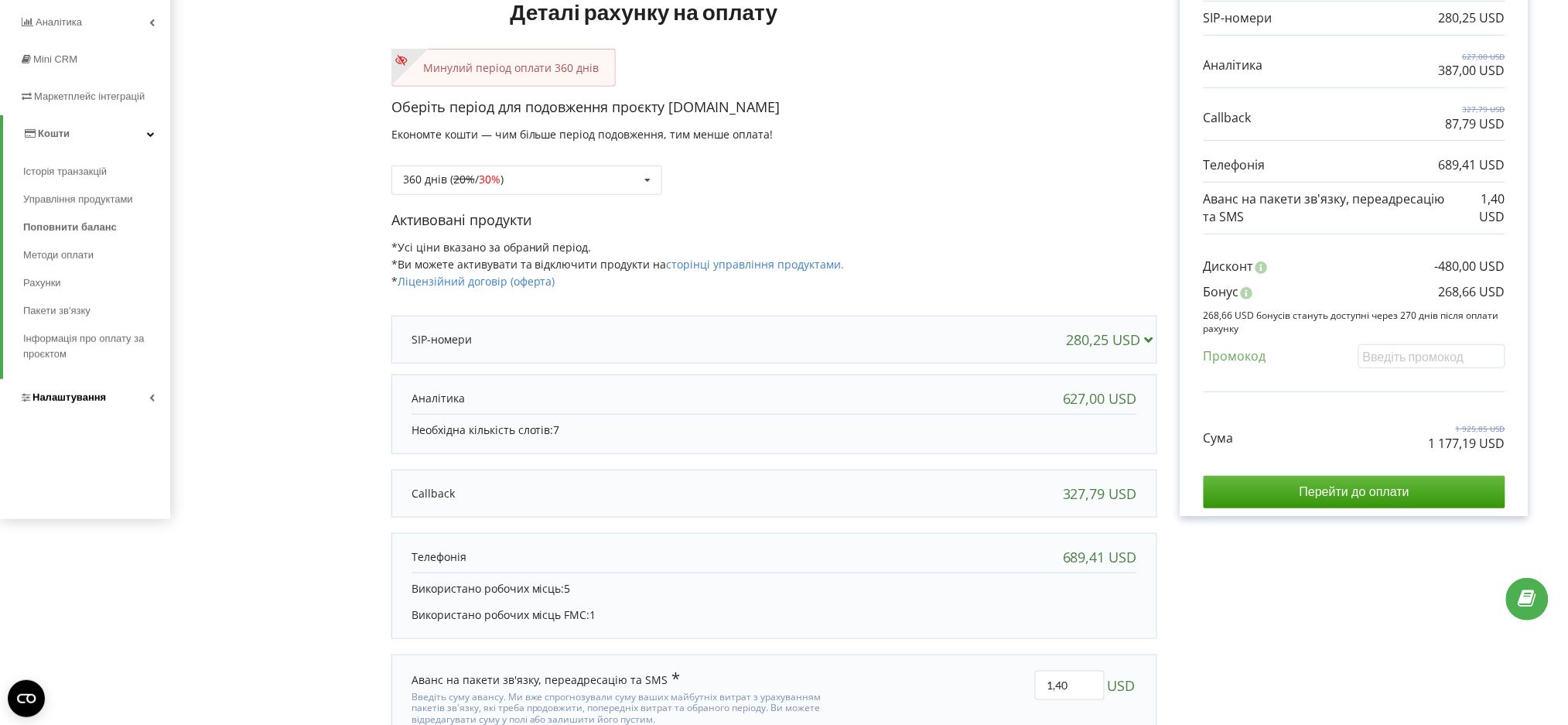
click at [96, 392] on span "Налаштування" at bounding box center [69, 398] width 74 height 12
click at [79, 257] on link "Віртуальна АТС" at bounding box center [96, 244] width 147 height 32
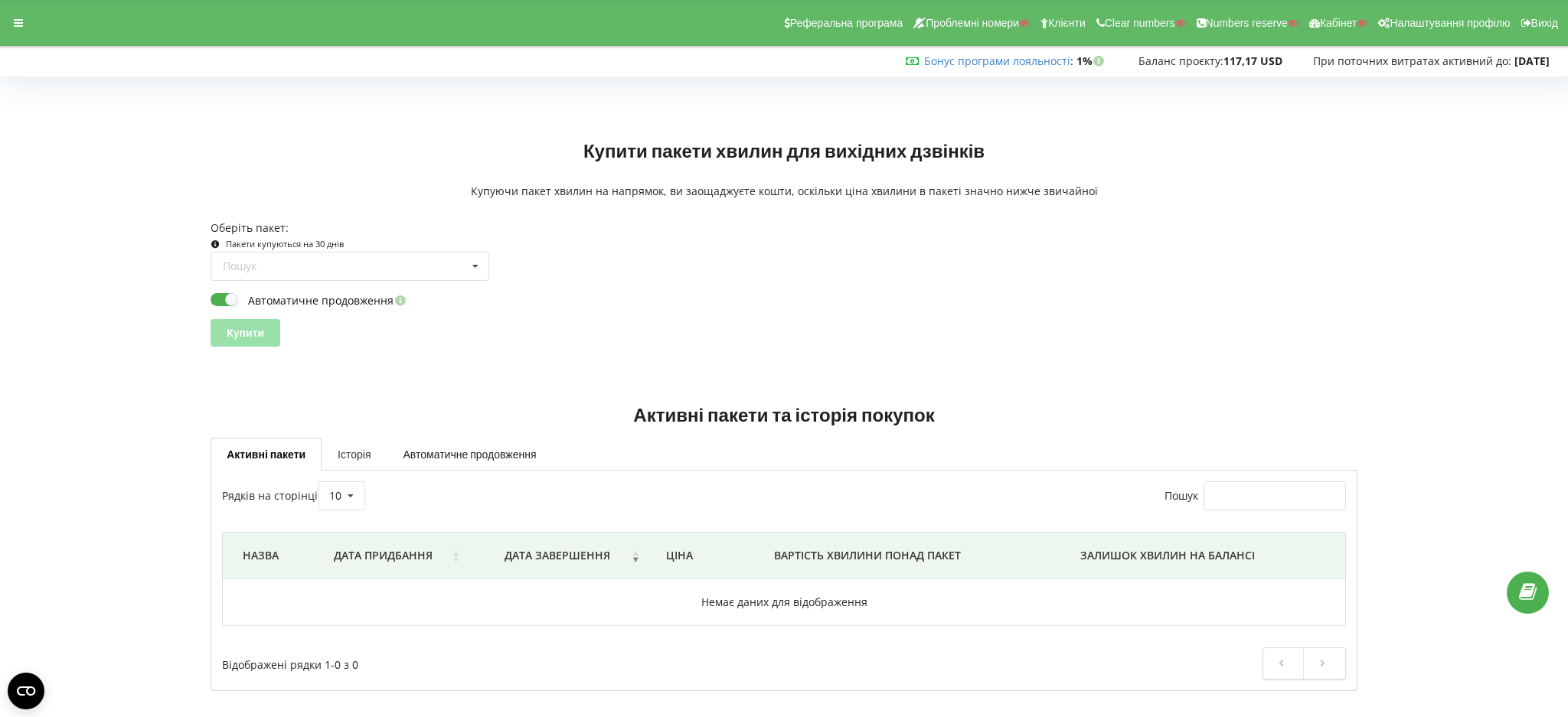
click at [382, 440] on link "Історія" at bounding box center [354, 453] width 65 height 32
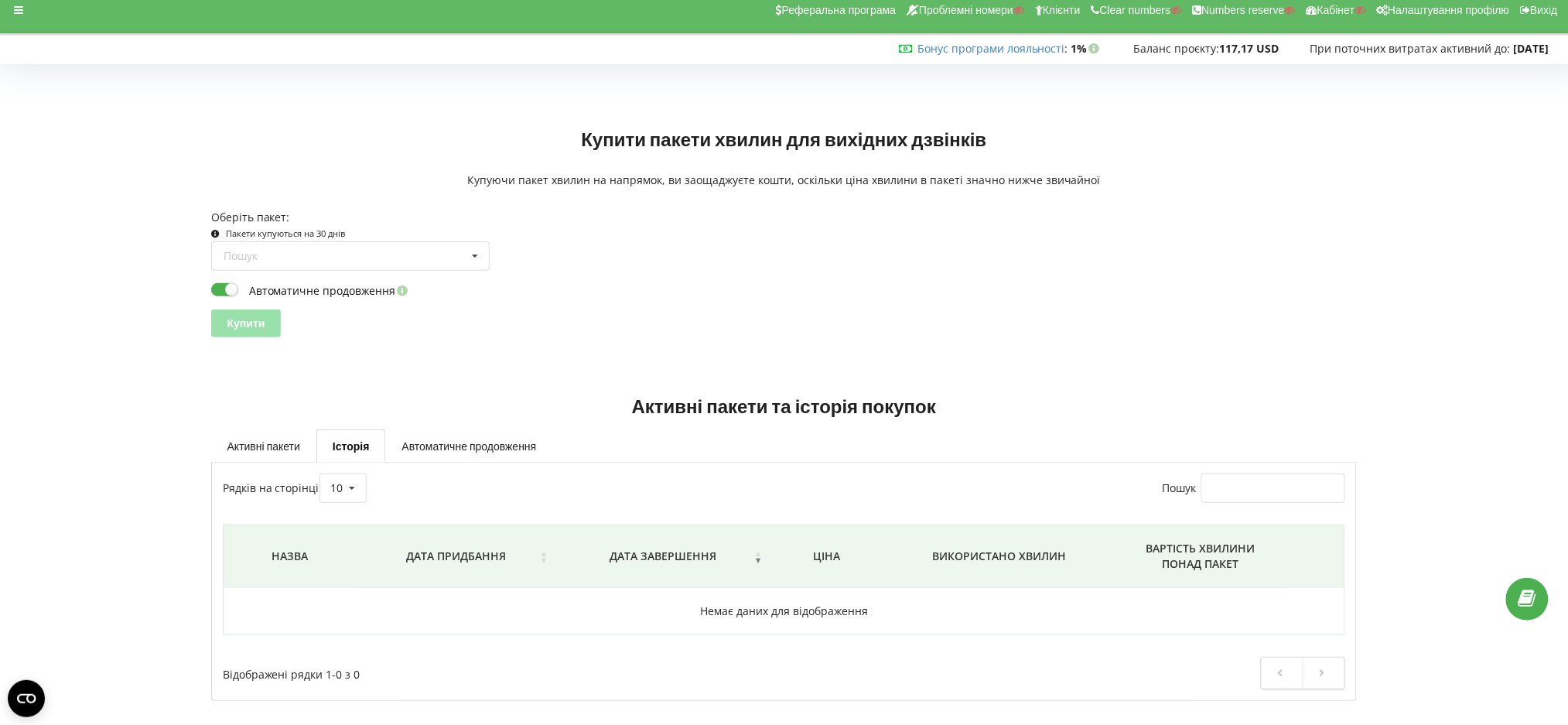
scroll to position [15, 0]
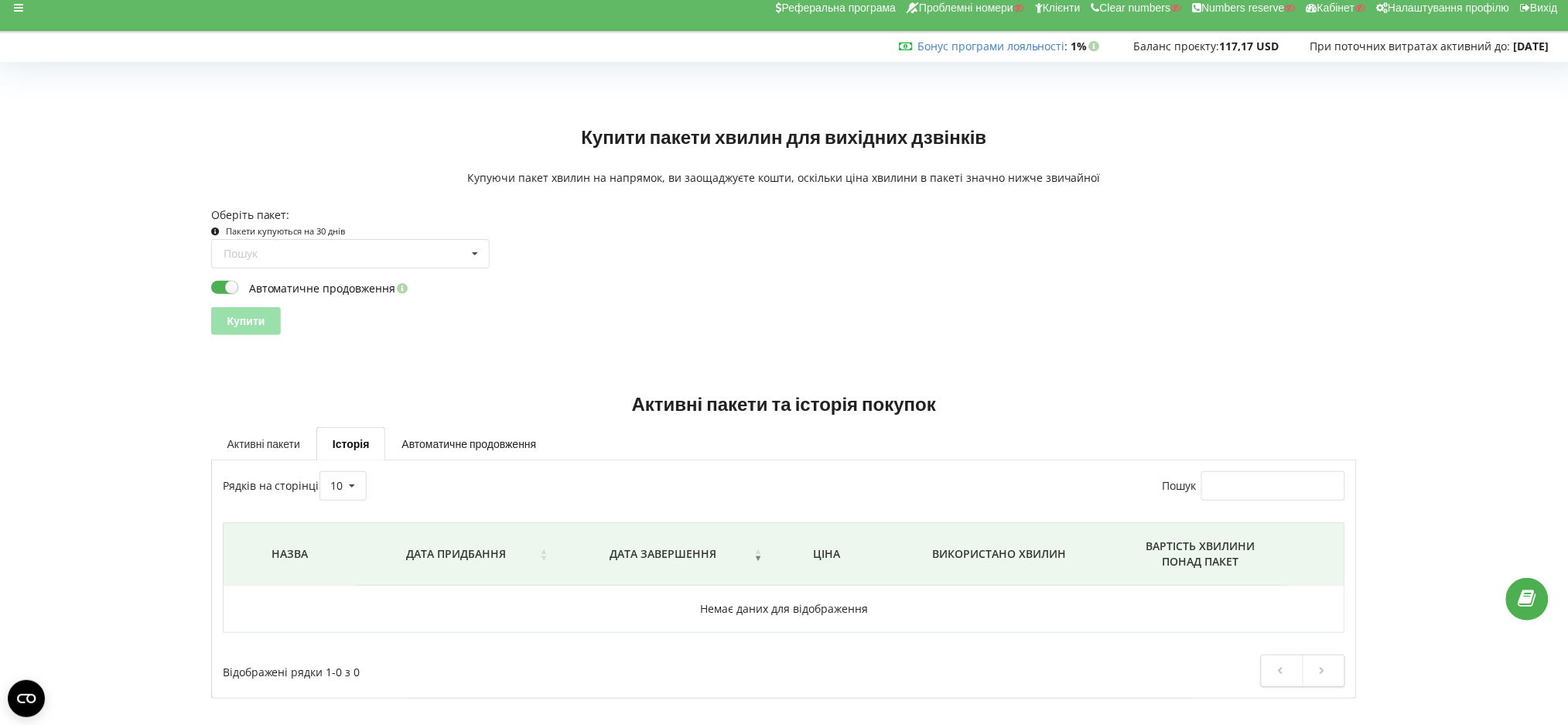
click at [280, 432] on link "Активні пакети" at bounding box center [264, 443] width 105 height 32
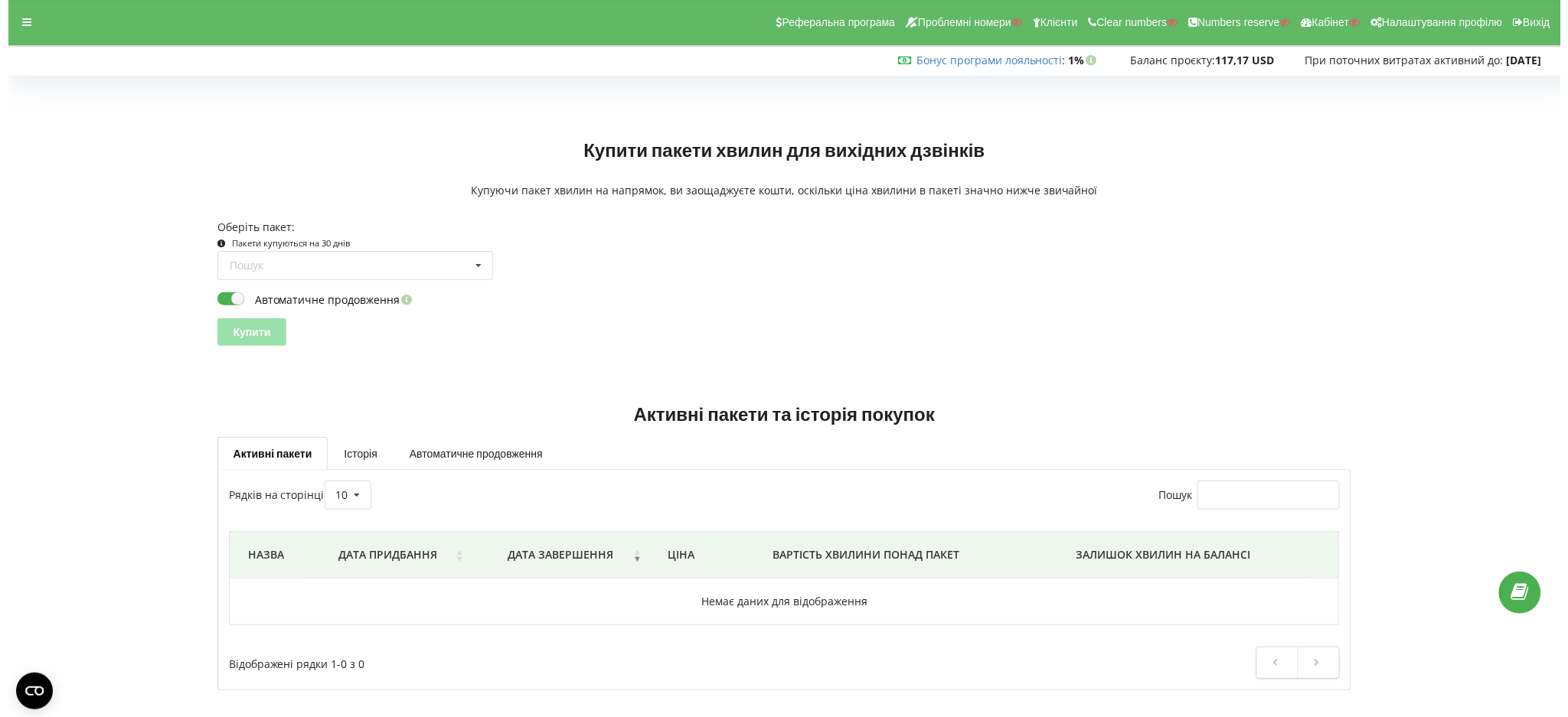
scroll to position [0, 0]
drag, startPoint x: 45, startPoint y: 265, endPoint x: 55, endPoint y: 228, distance: 38.3
click at [45, 261] on div at bounding box center [102, 233] width 194 height 248
